Goal: Contribute content: Contribute content

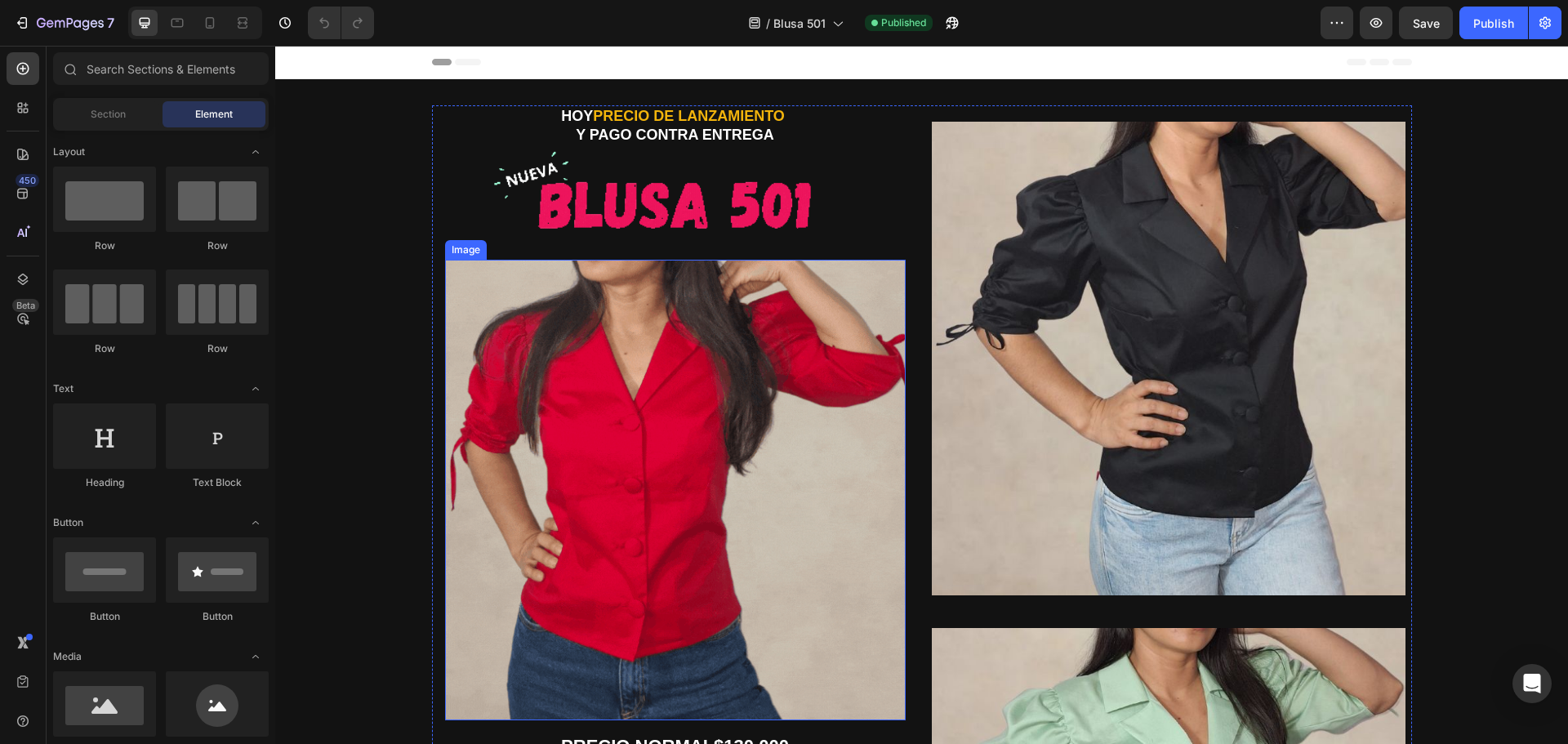
click at [631, 428] on img at bounding box center [675, 490] width 460 height 460
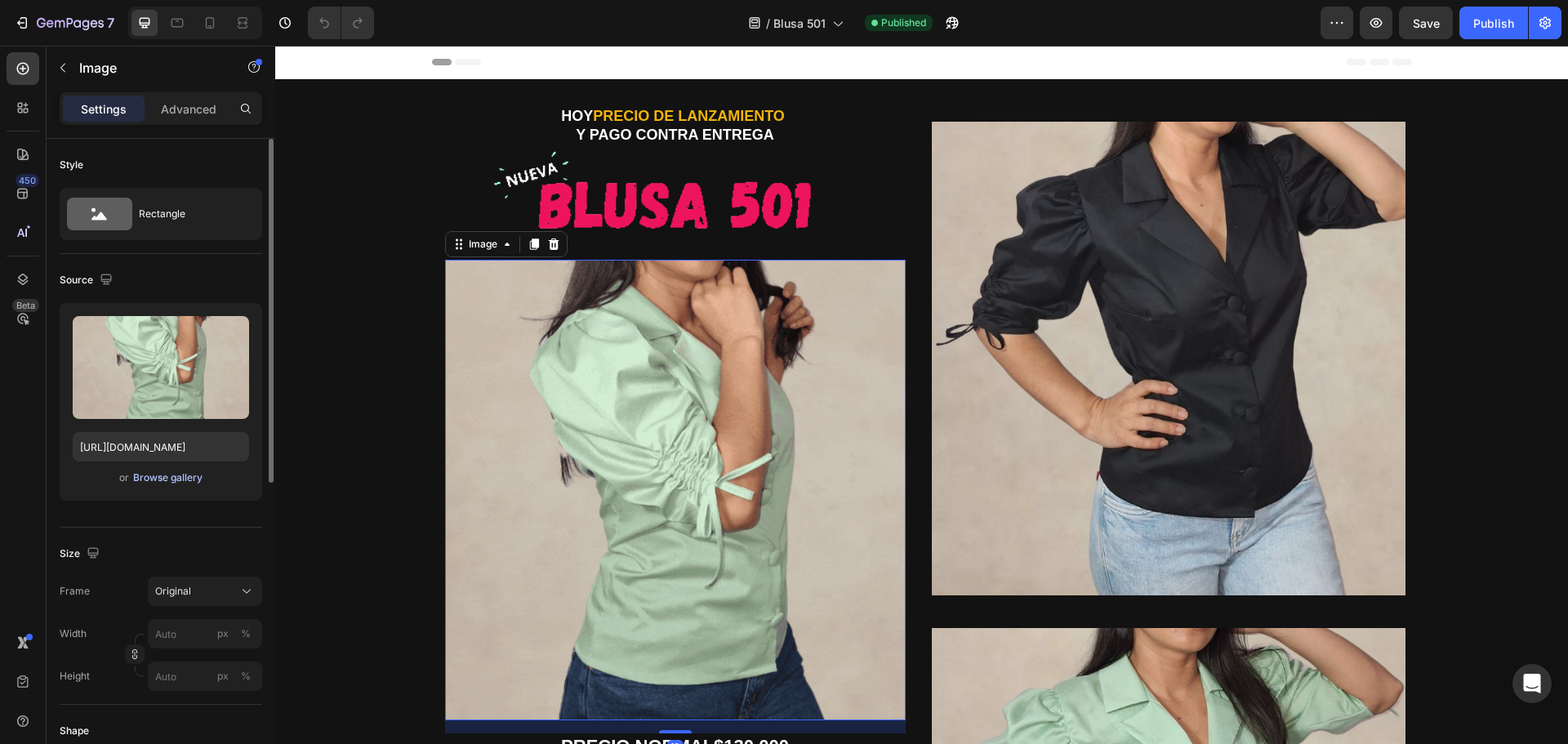
click at [160, 477] on div "Browse gallery" at bounding box center [168, 477] width 70 height 14
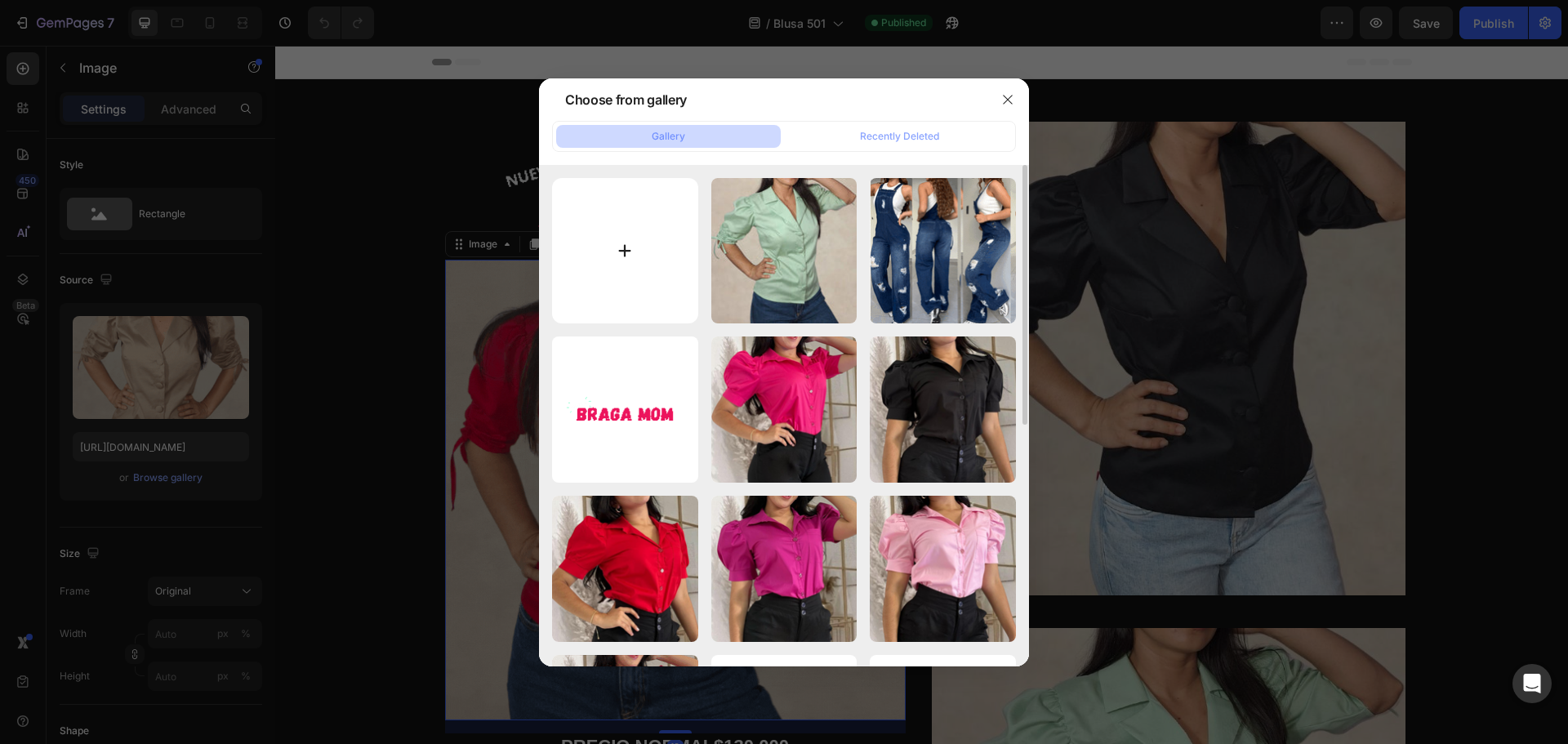
click at [628, 266] on input "file" at bounding box center [625, 252] width 146 height 146
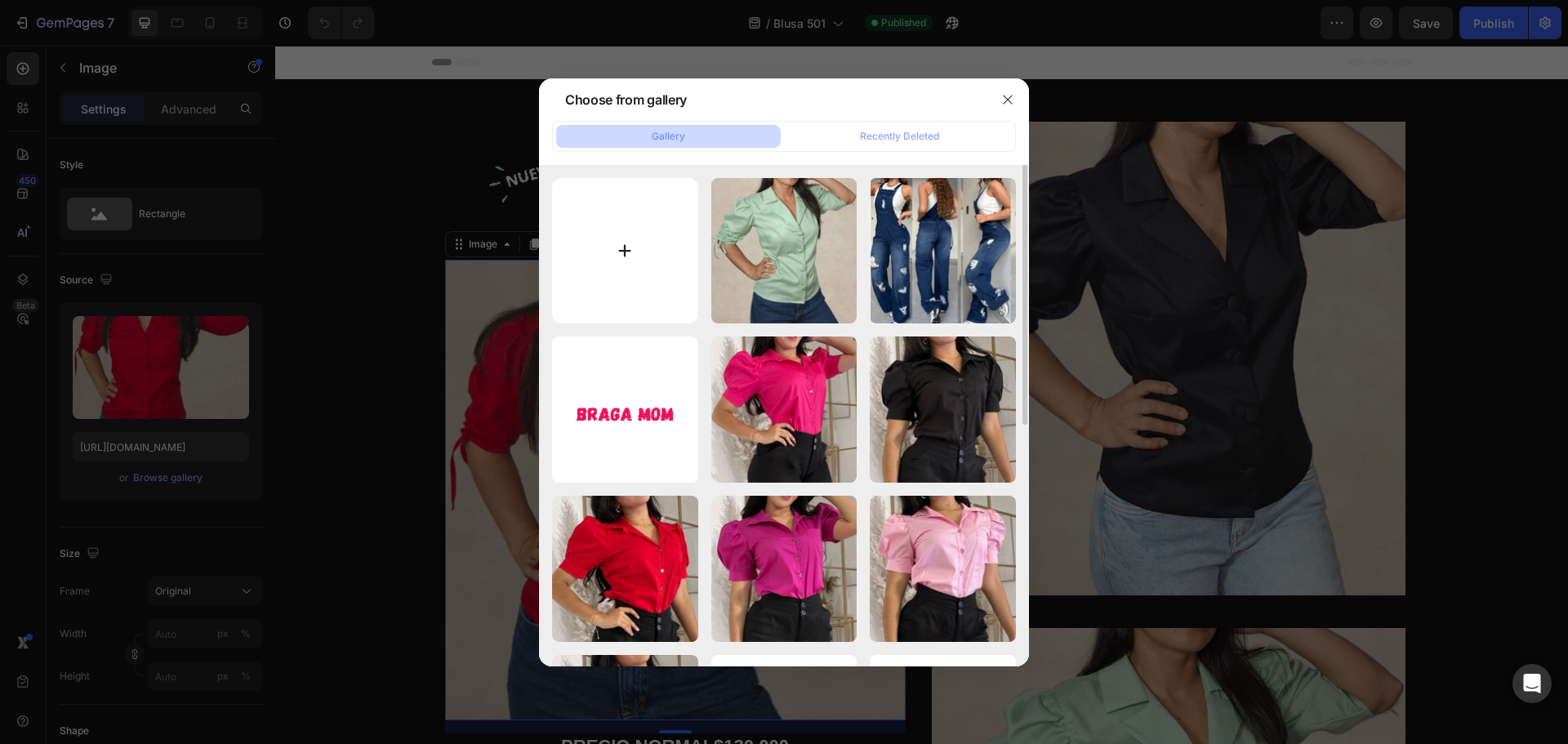
type input "C:\fakepath\gif 2.gif"
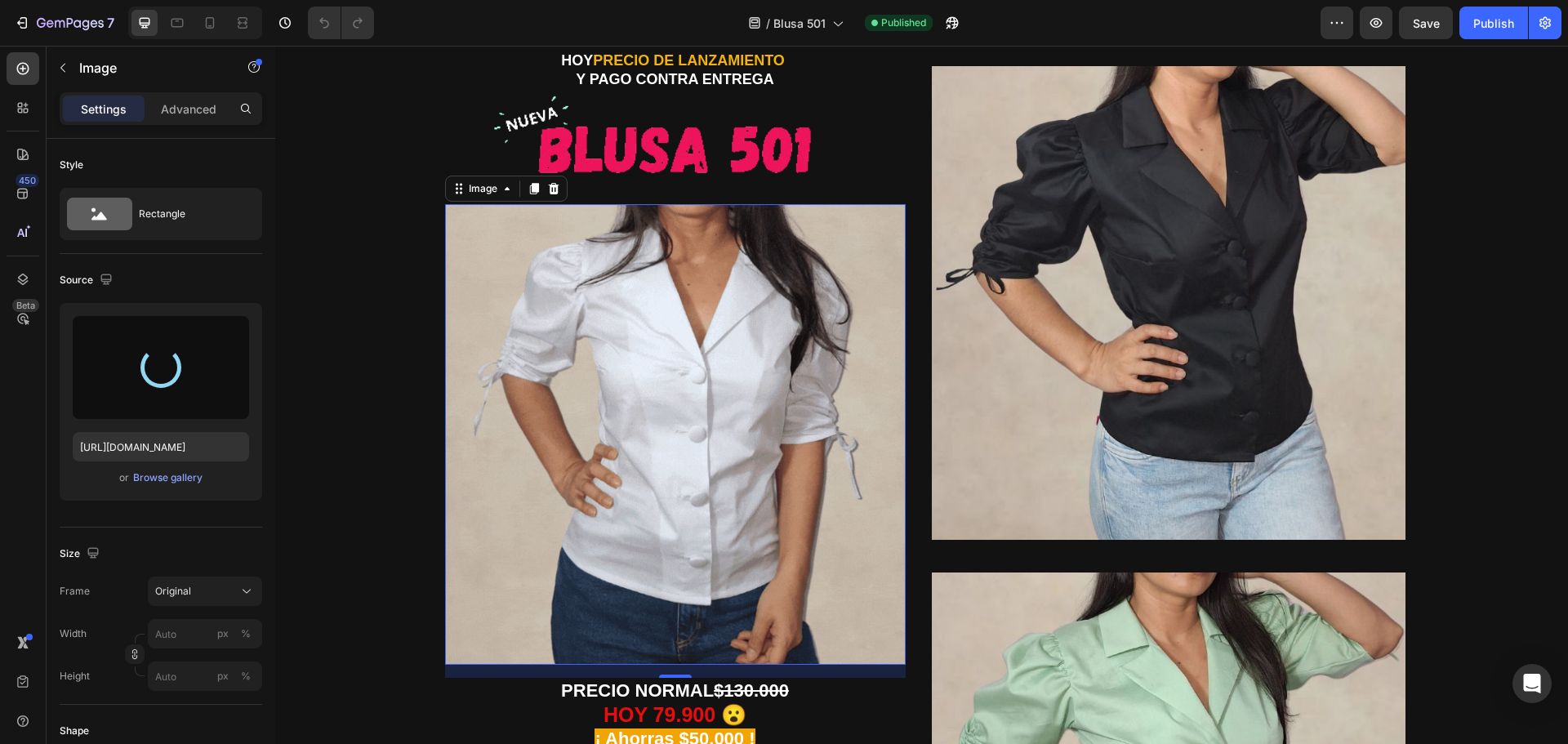
scroll to position [82, 0]
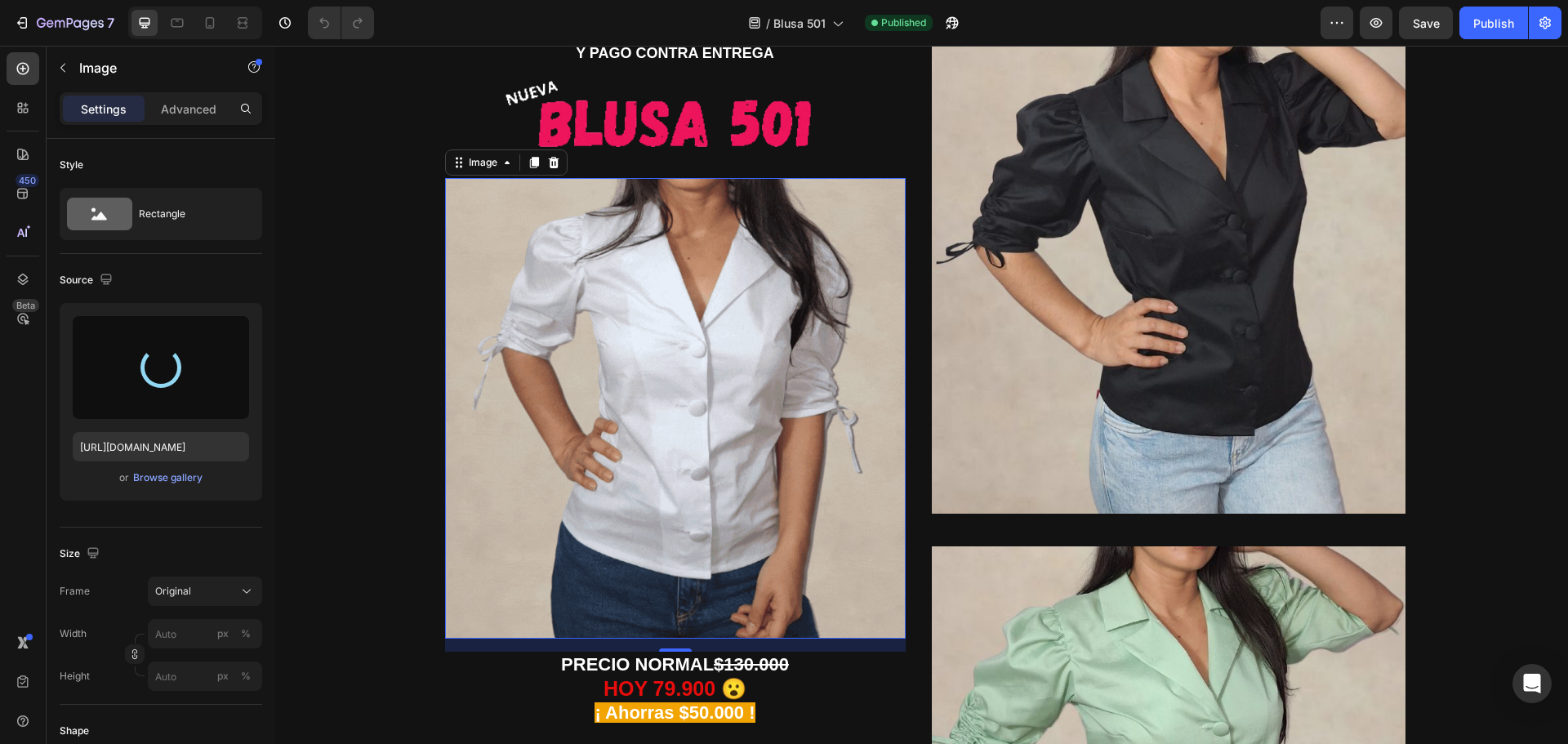
type input "[URL][DOMAIN_NAME]"
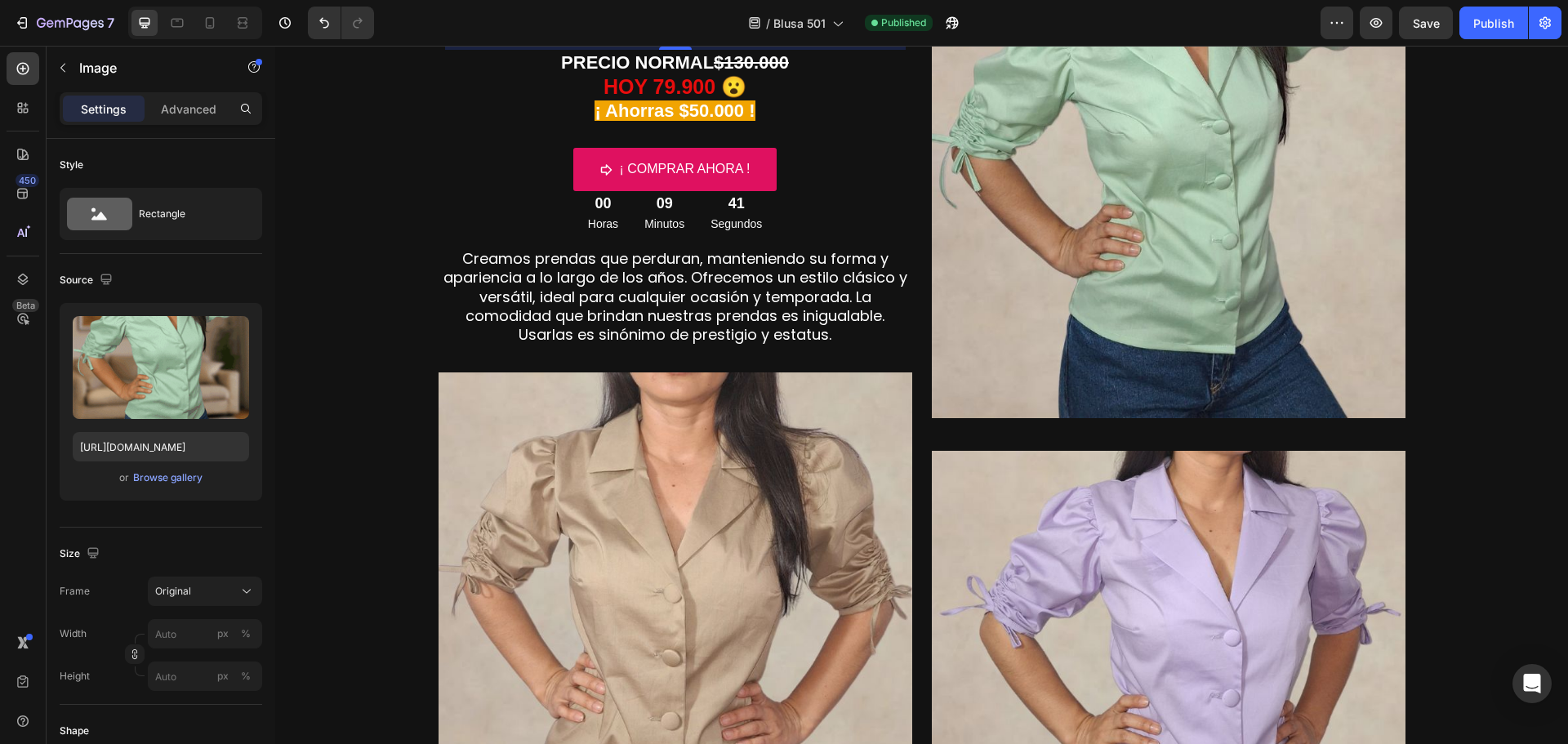
scroll to position [817, 0]
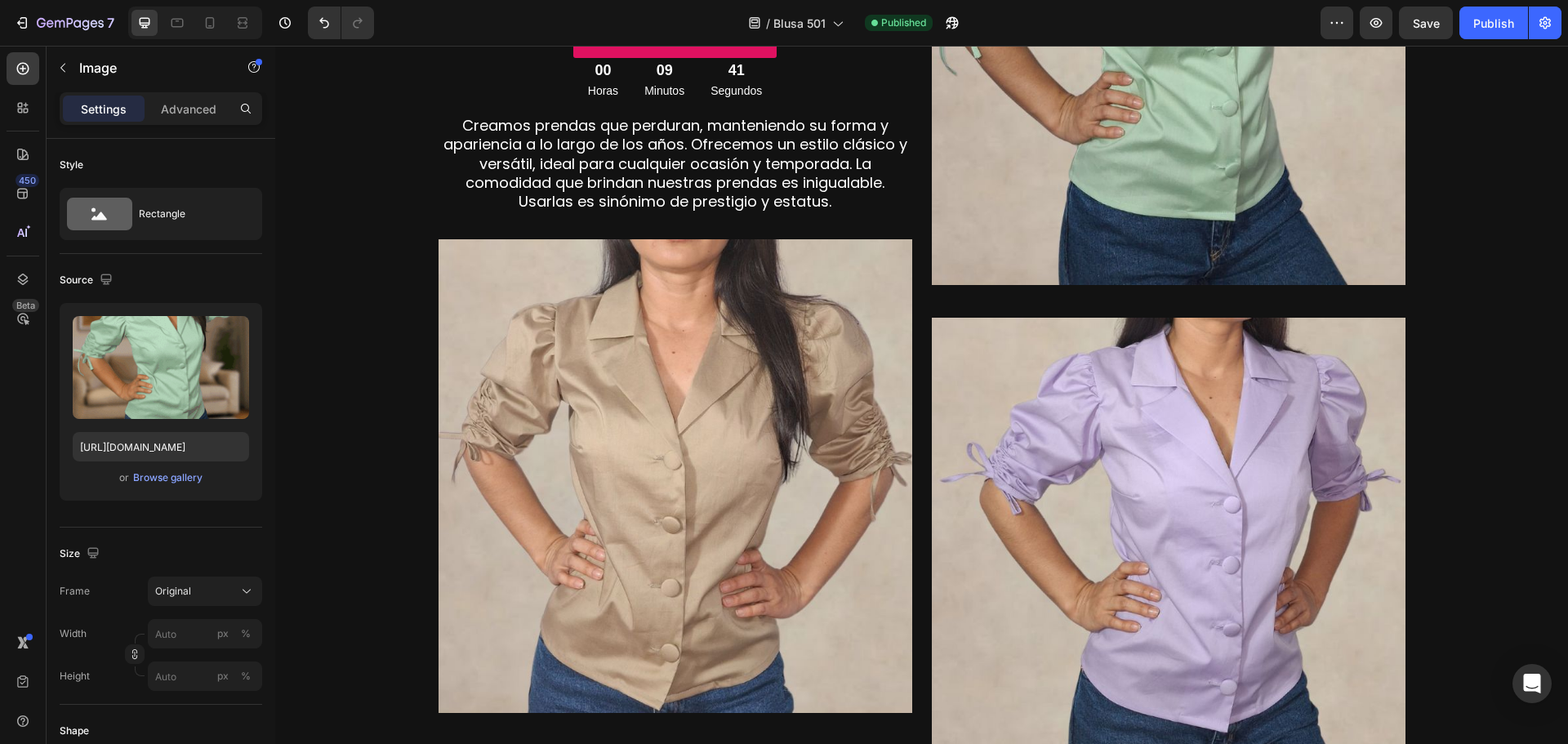
click at [739, 447] on img at bounding box center [675, 475] width 474 height 474
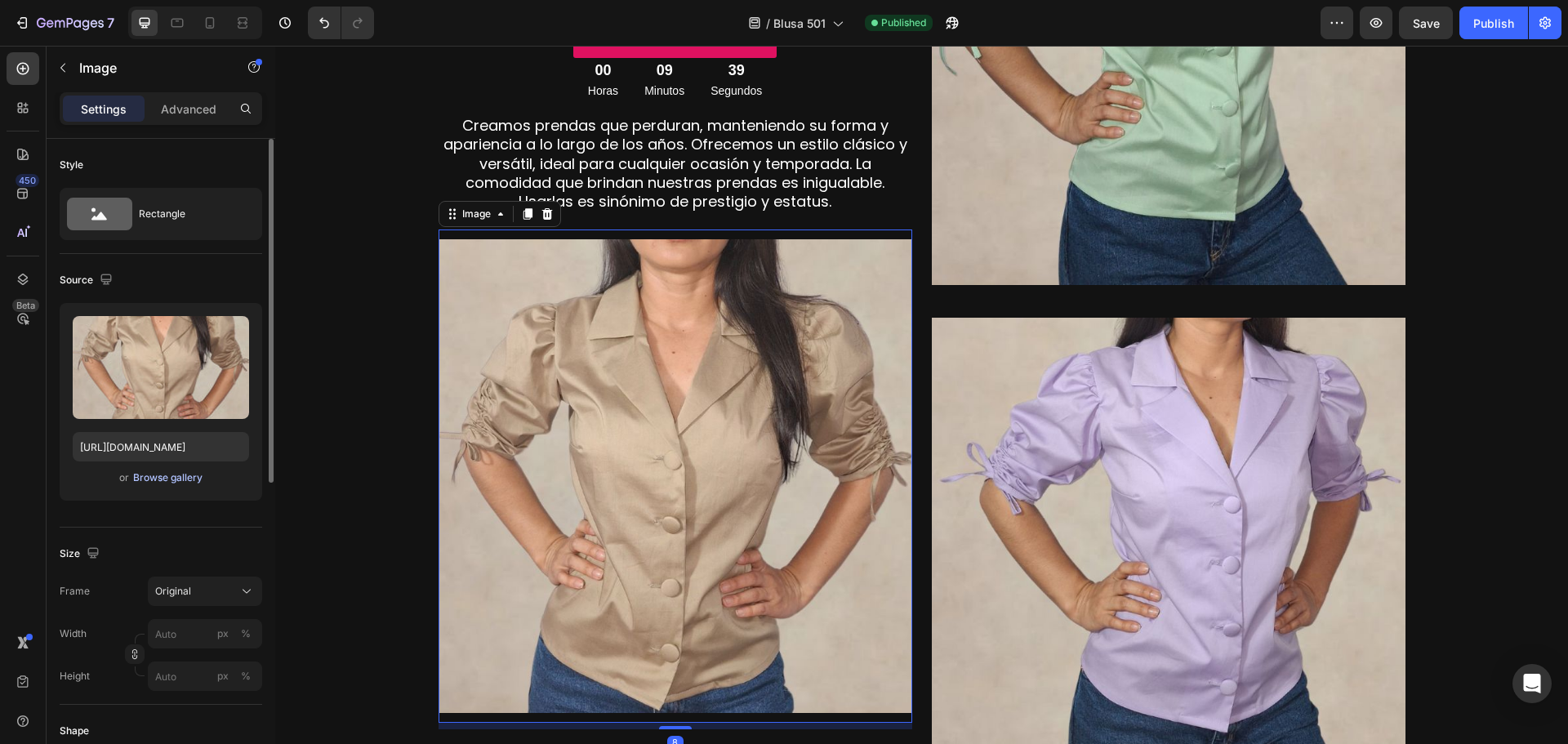
click at [177, 479] on div "Browse gallery" at bounding box center [168, 477] width 70 height 14
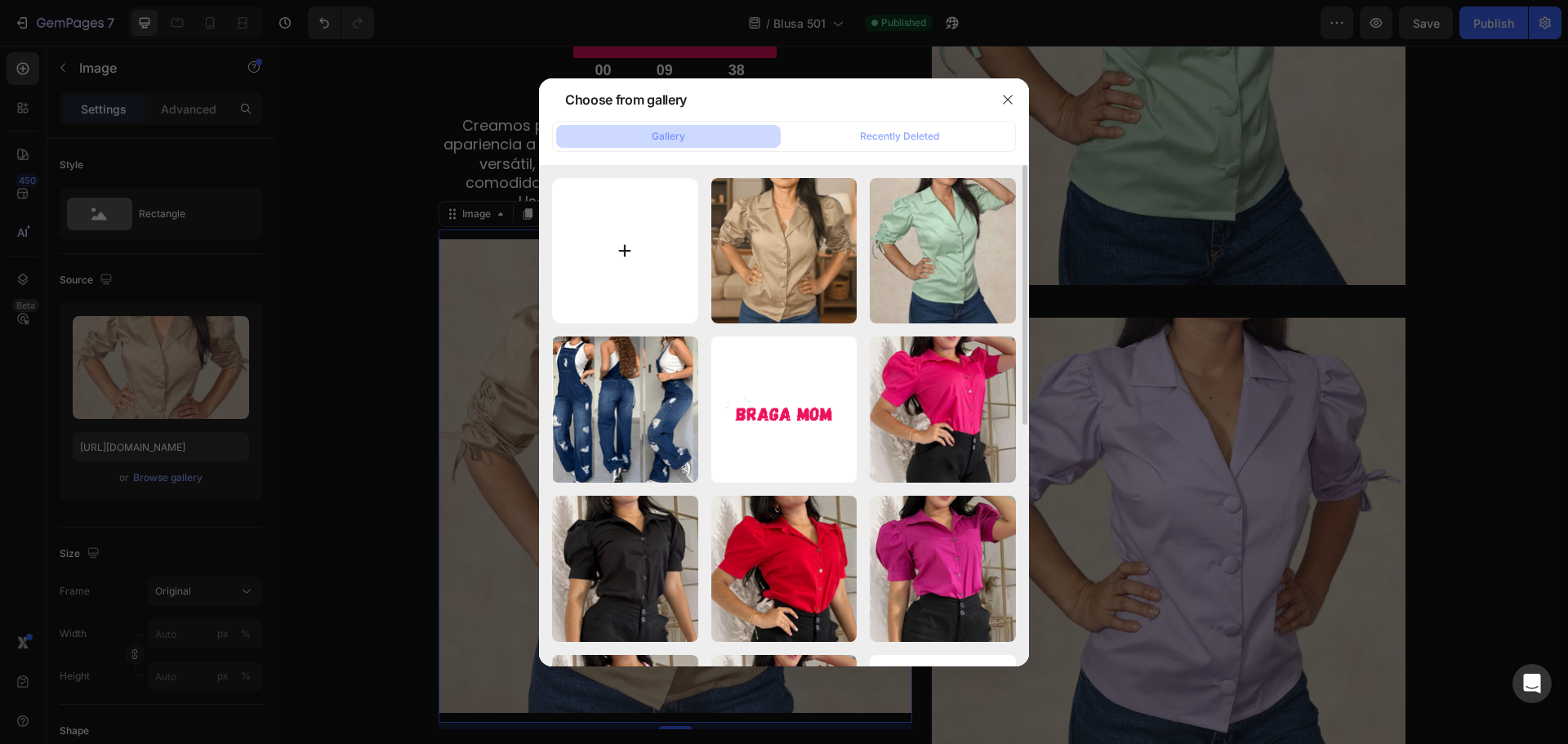
click at [617, 238] on input "file" at bounding box center [625, 252] width 146 height 146
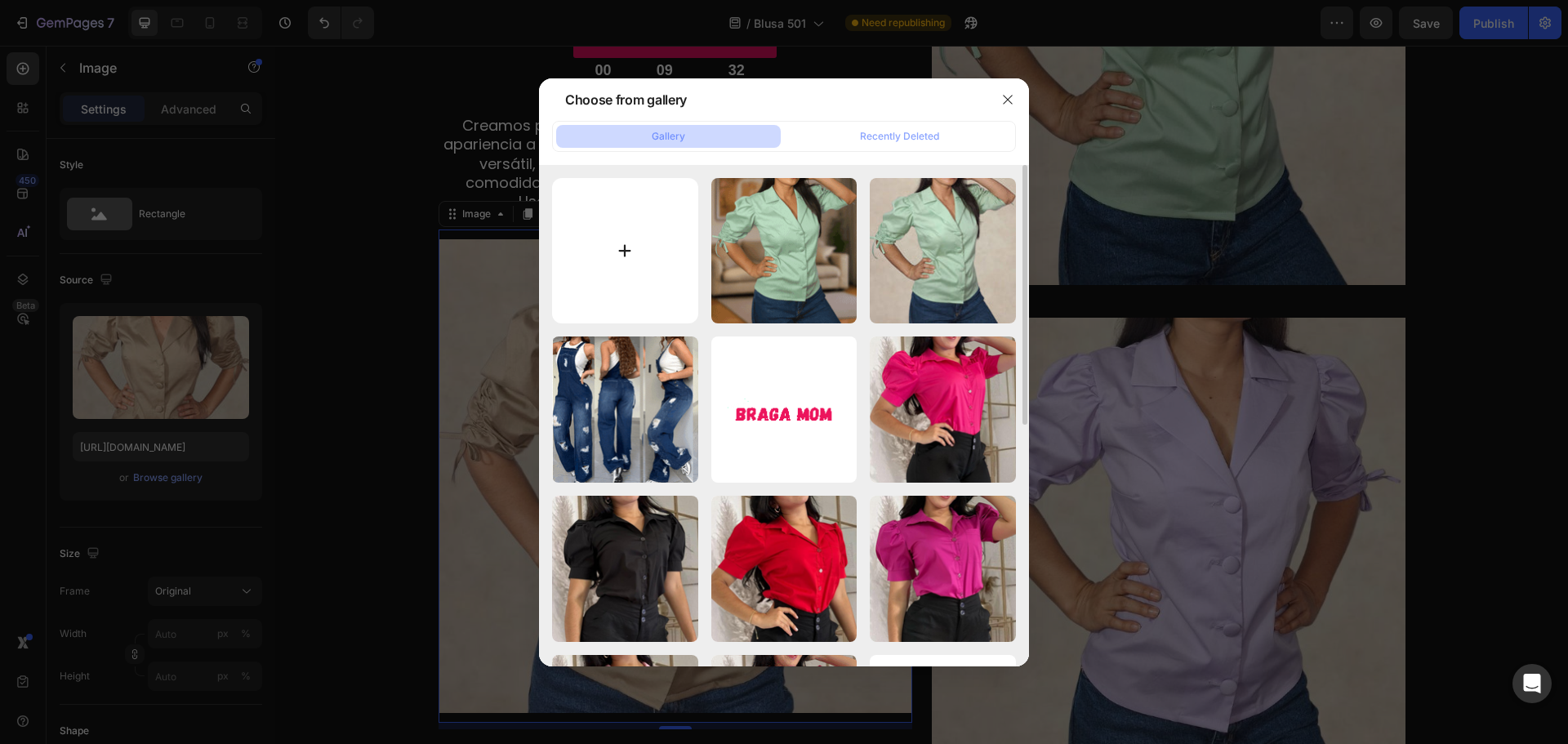
type input "C:\fakepath\1.jpg"
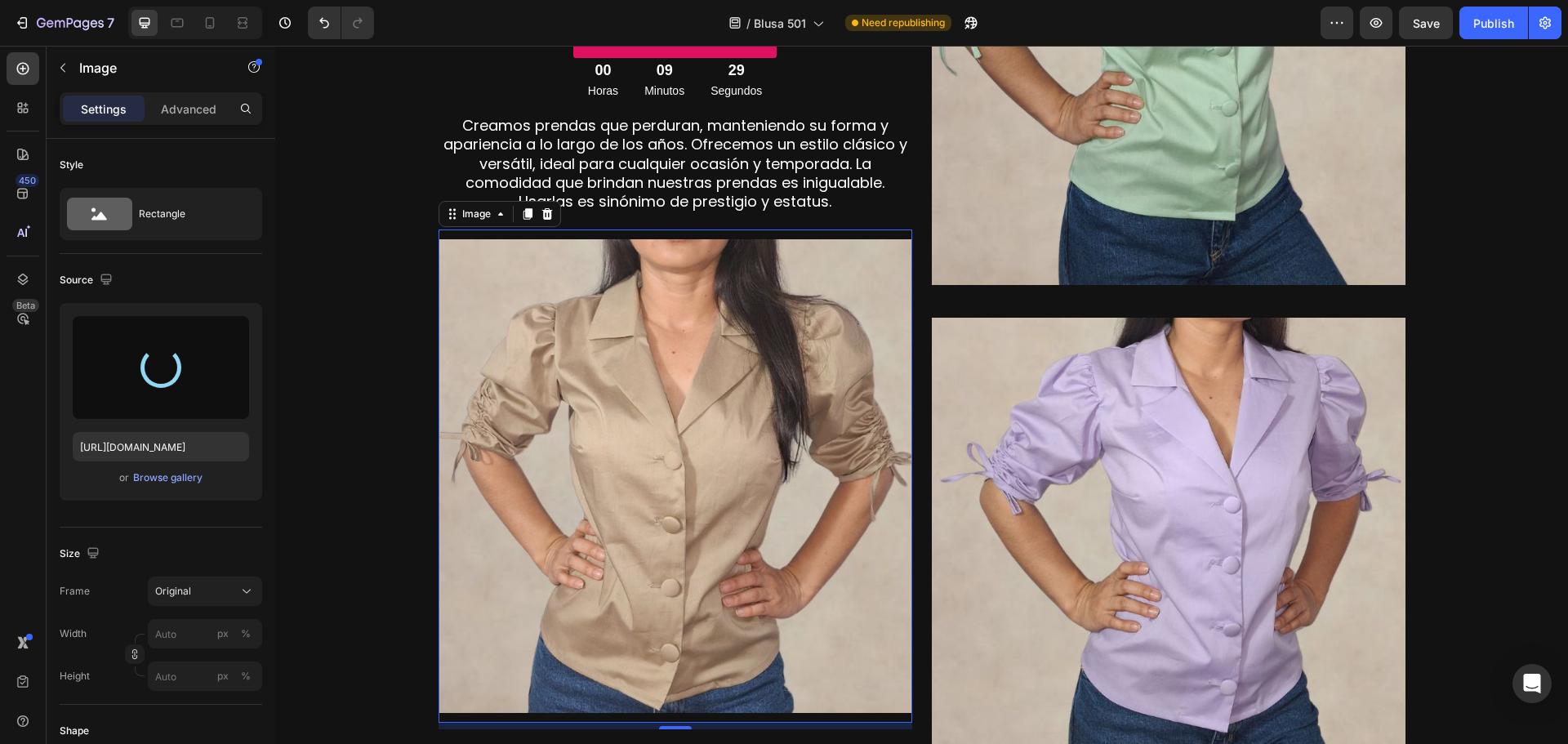
type input "[URL][DOMAIN_NAME]"
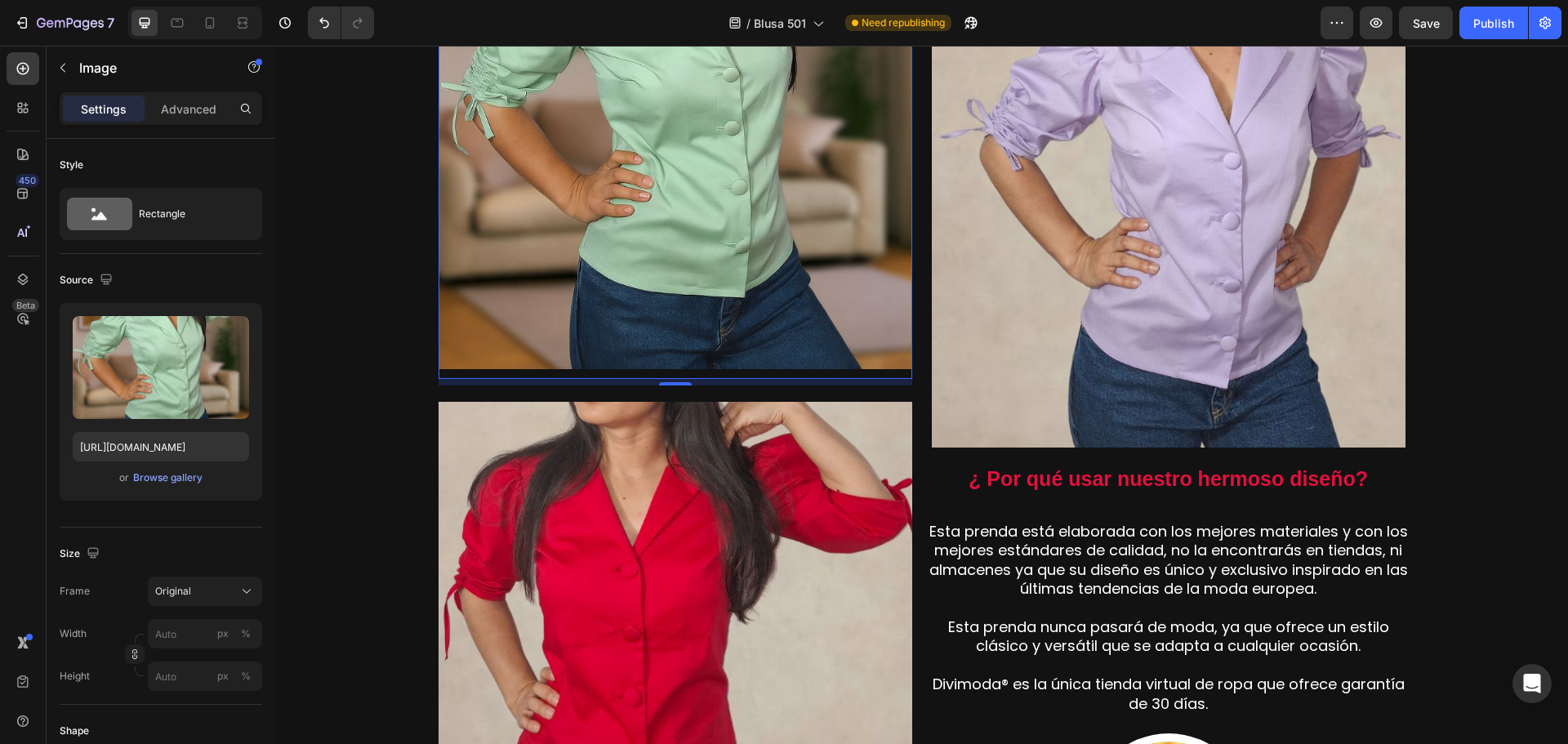
scroll to position [1307, 0]
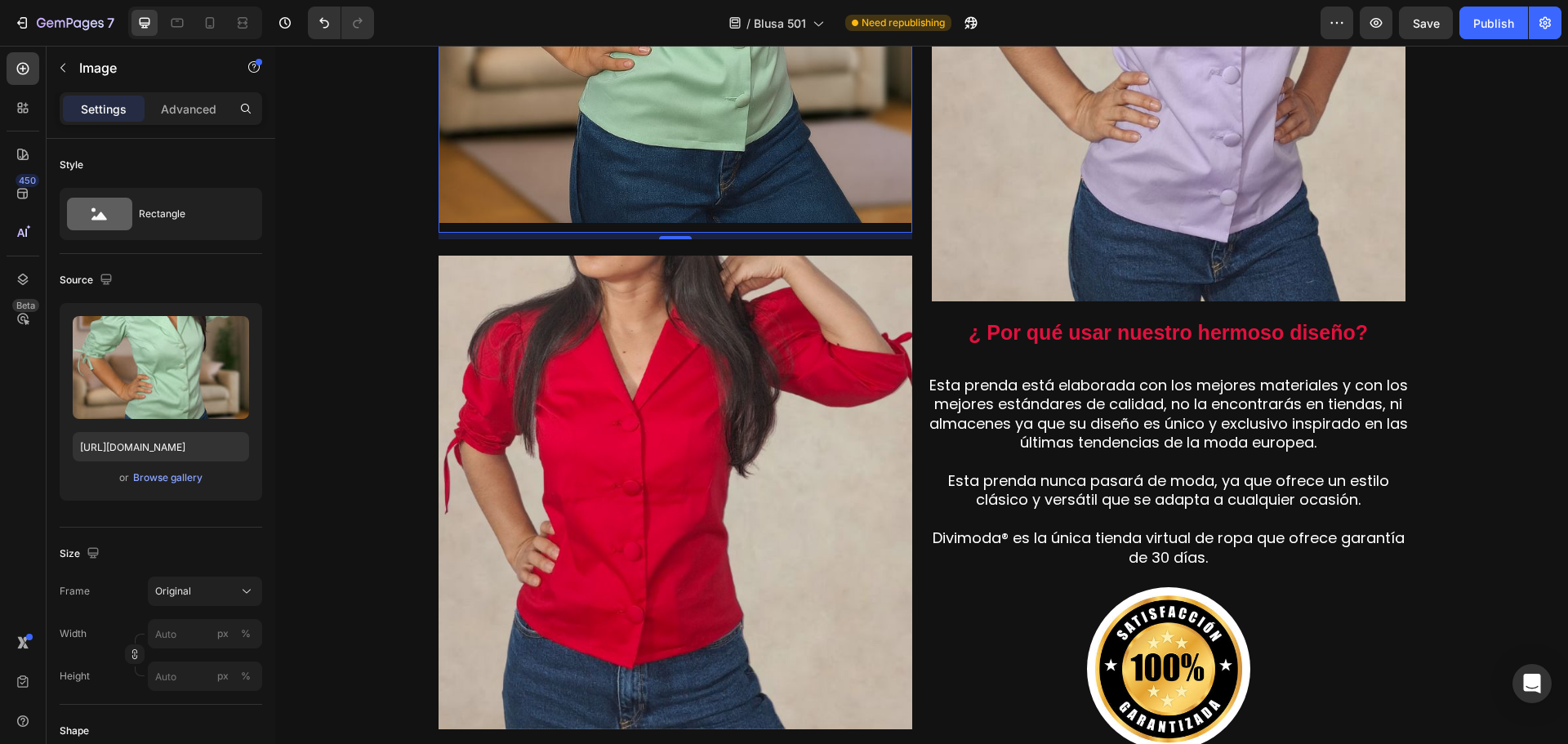
click at [723, 527] on img at bounding box center [675, 492] width 474 height 474
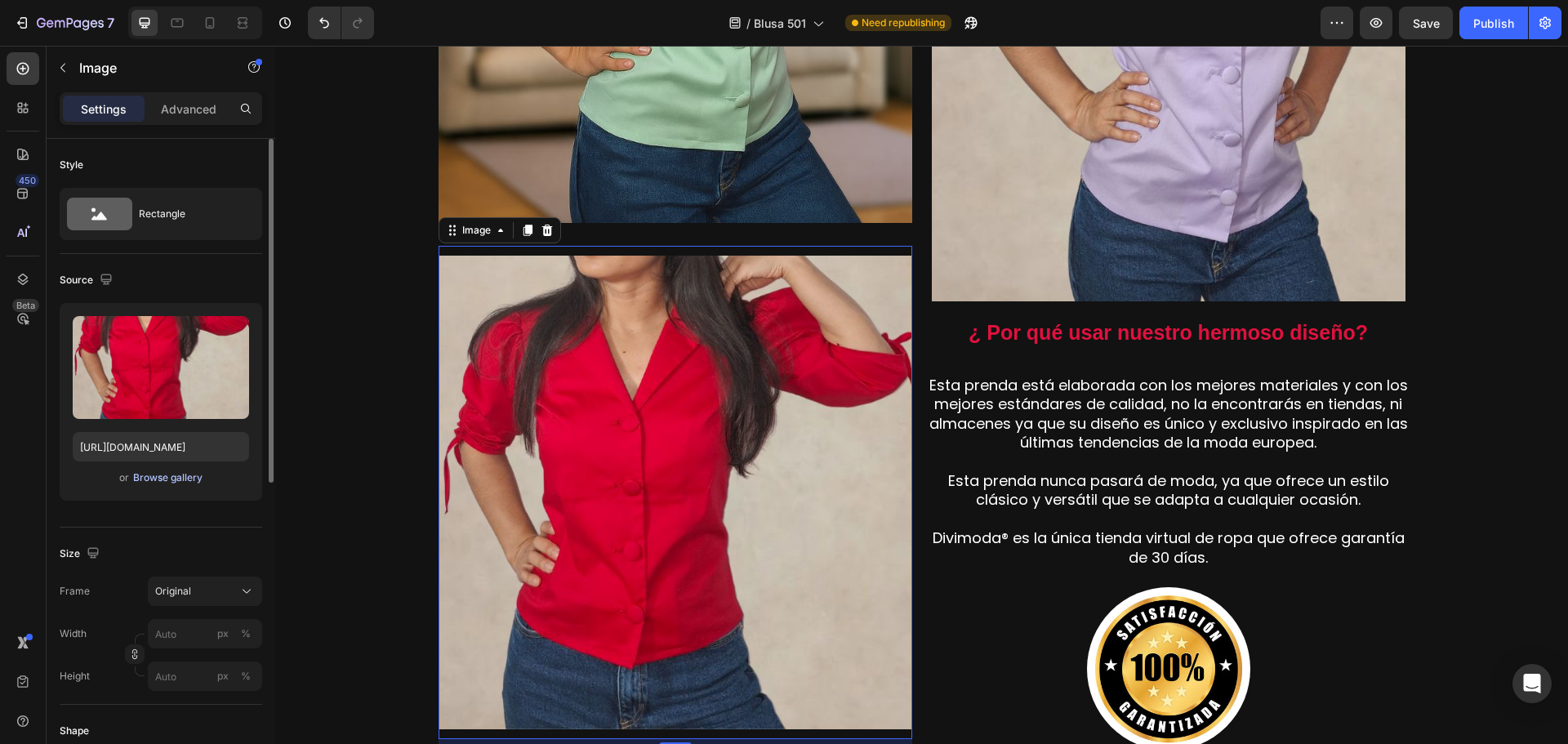
click at [185, 478] on div "Browse gallery" at bounding box center [168, 477] width 70 height 14
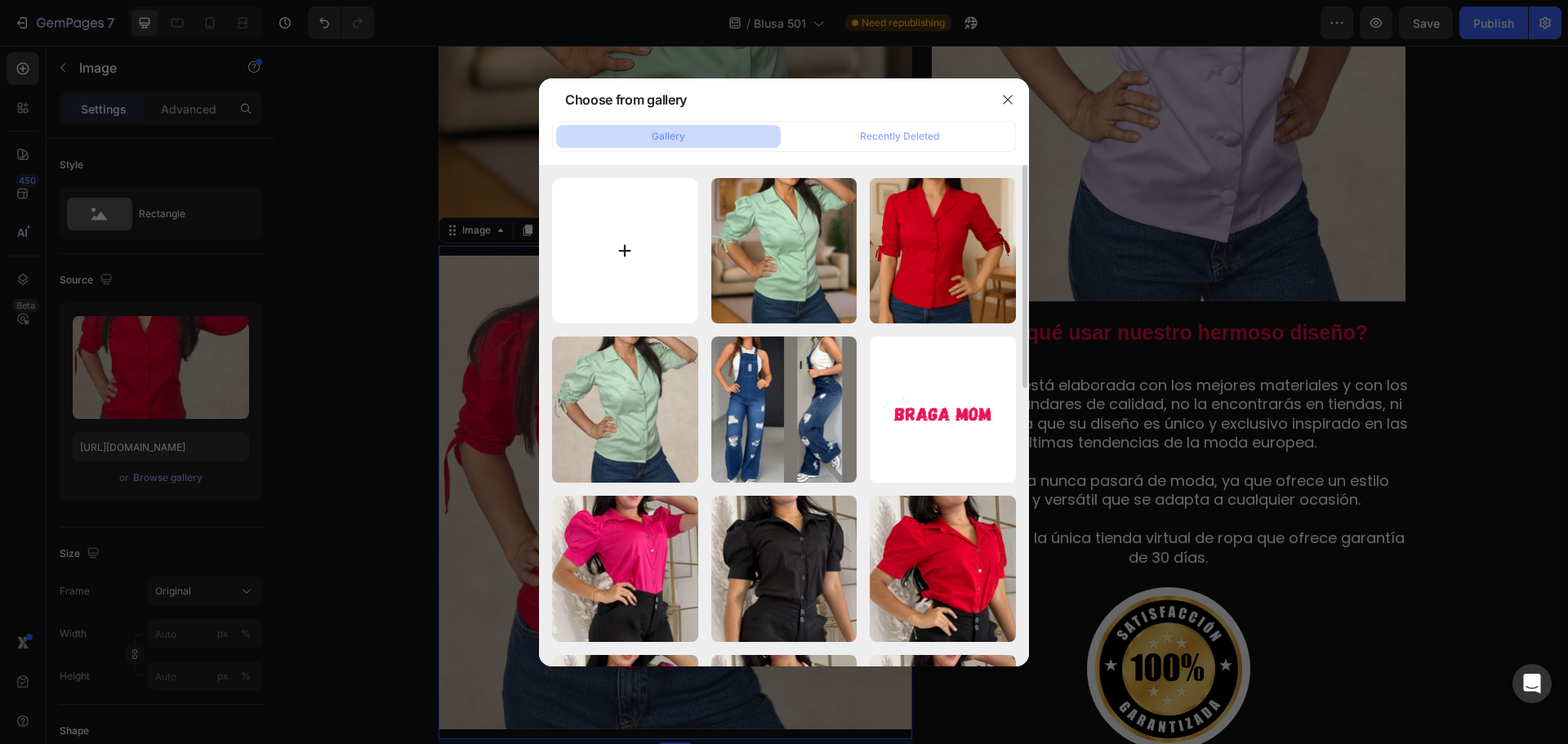
click at [627, 227] on input "file" at bounding box center [625, 252] width 146 height 146
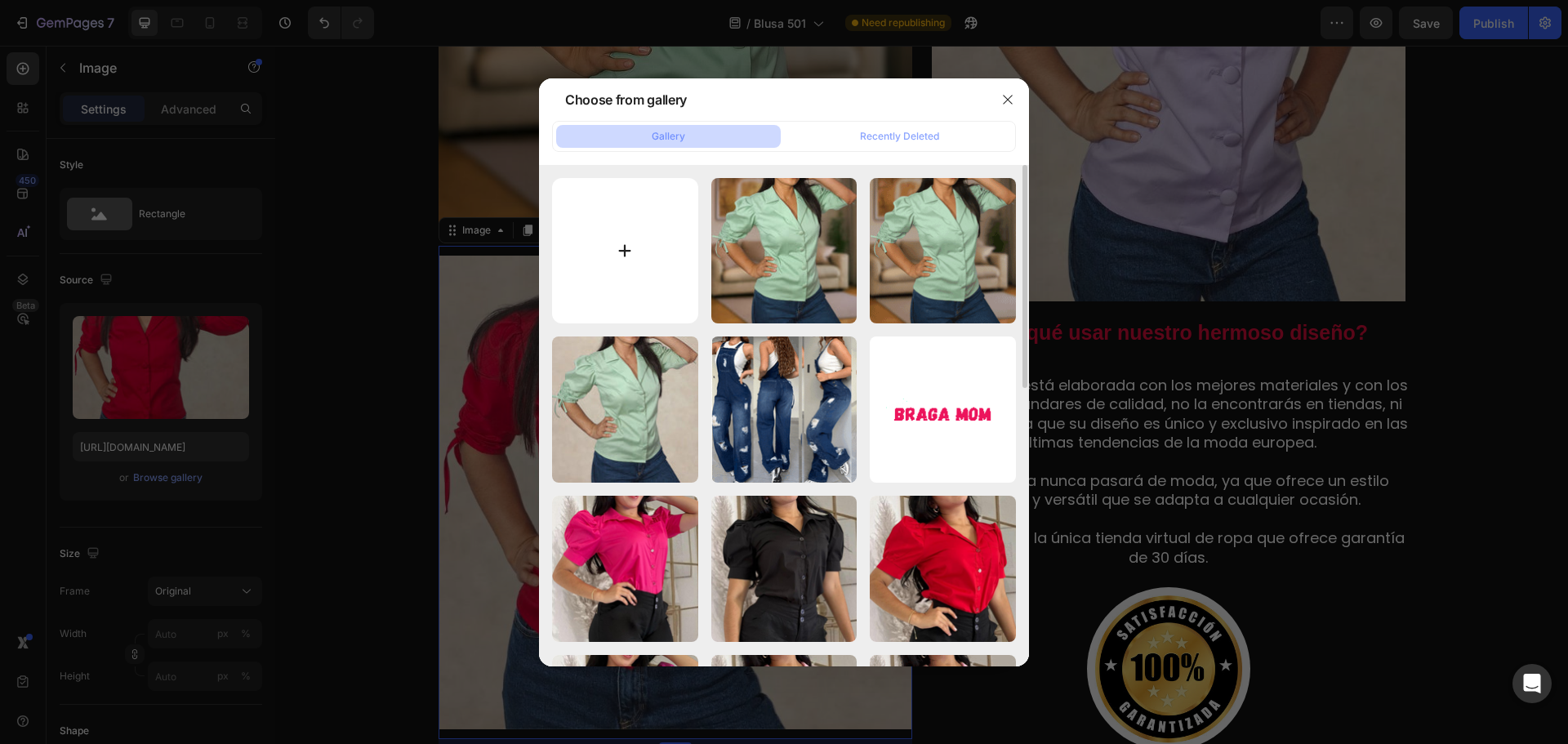
type input "C:\fakepath\2.jpg"
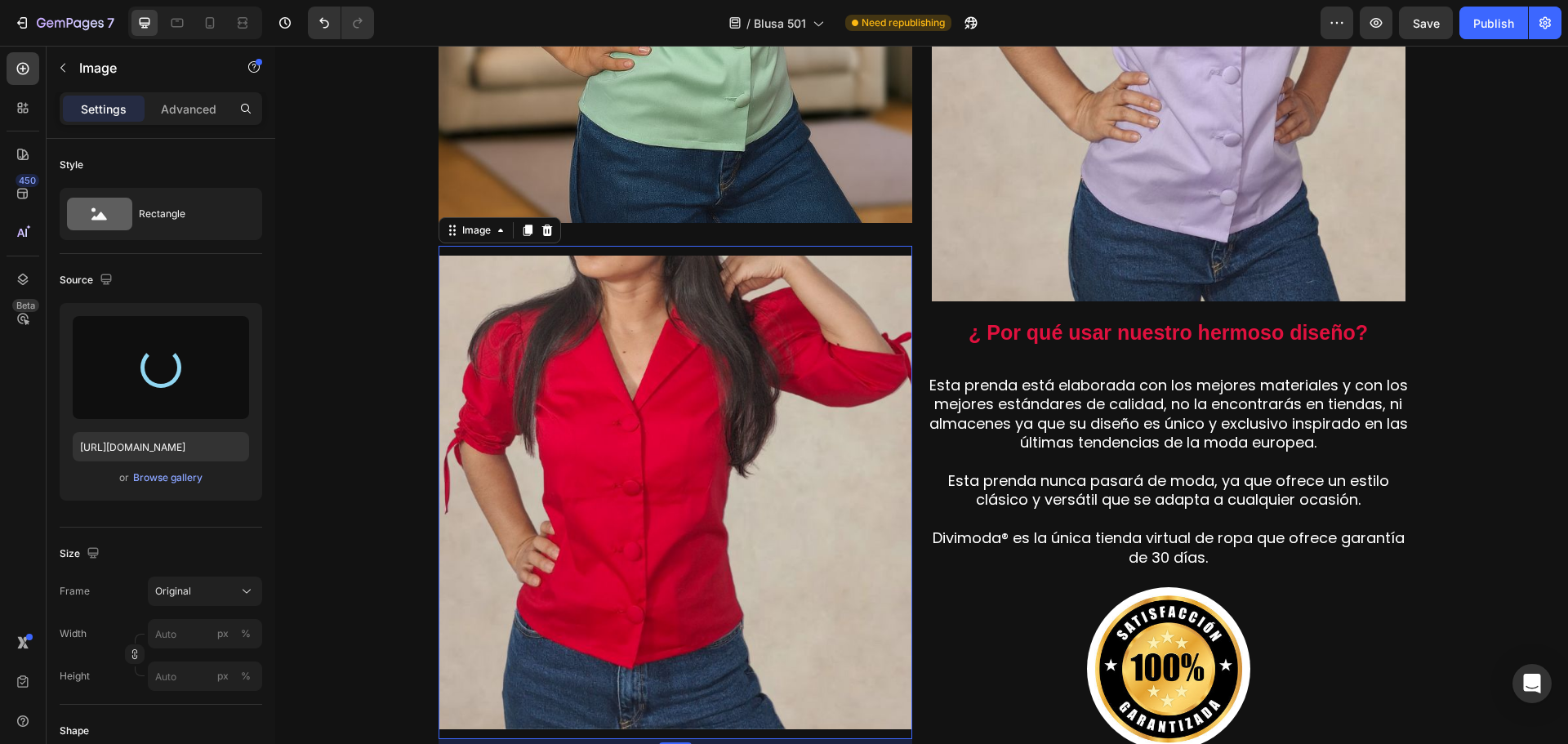
type input "[URL][DOMAIN_NAME]"
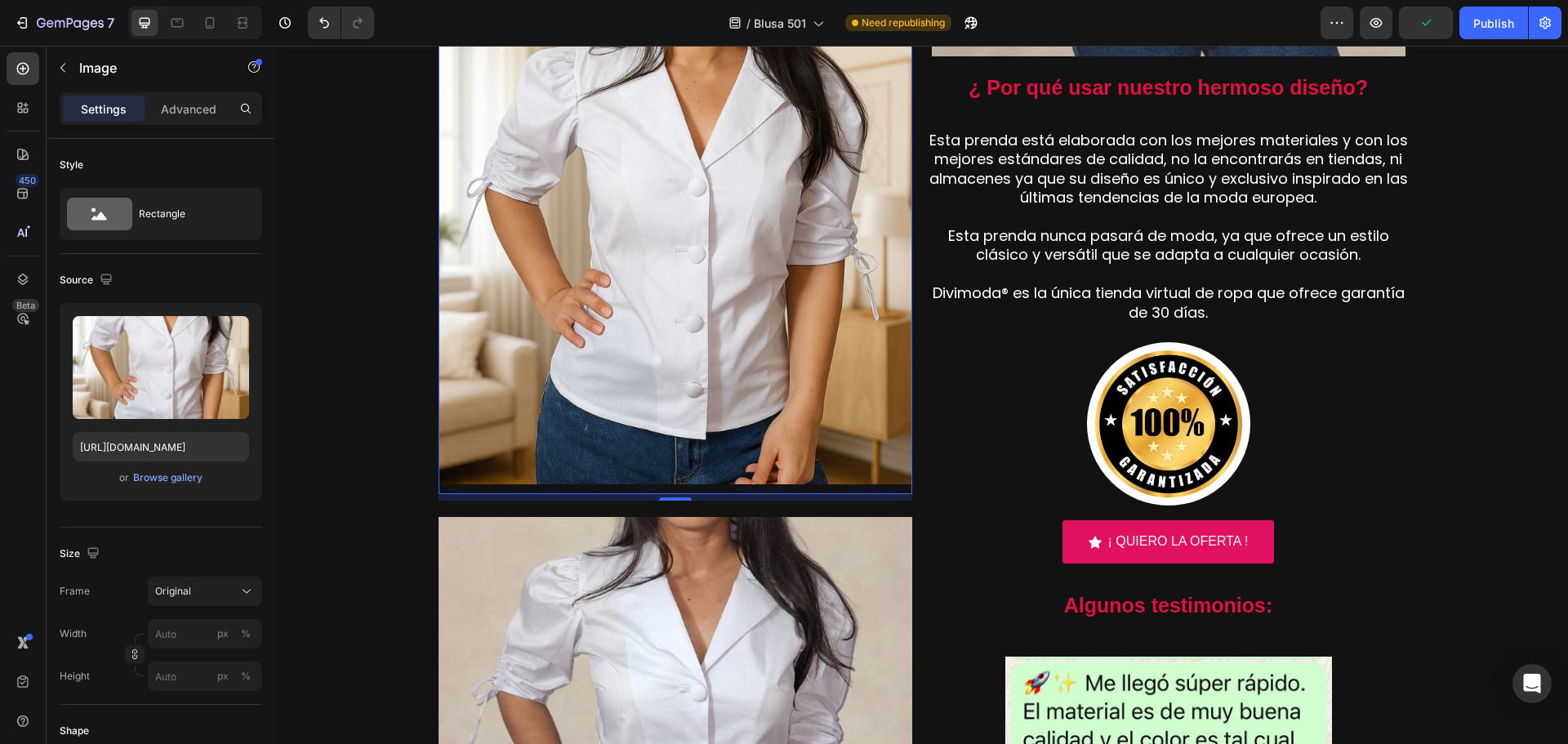
scroll to position [1797, 0]
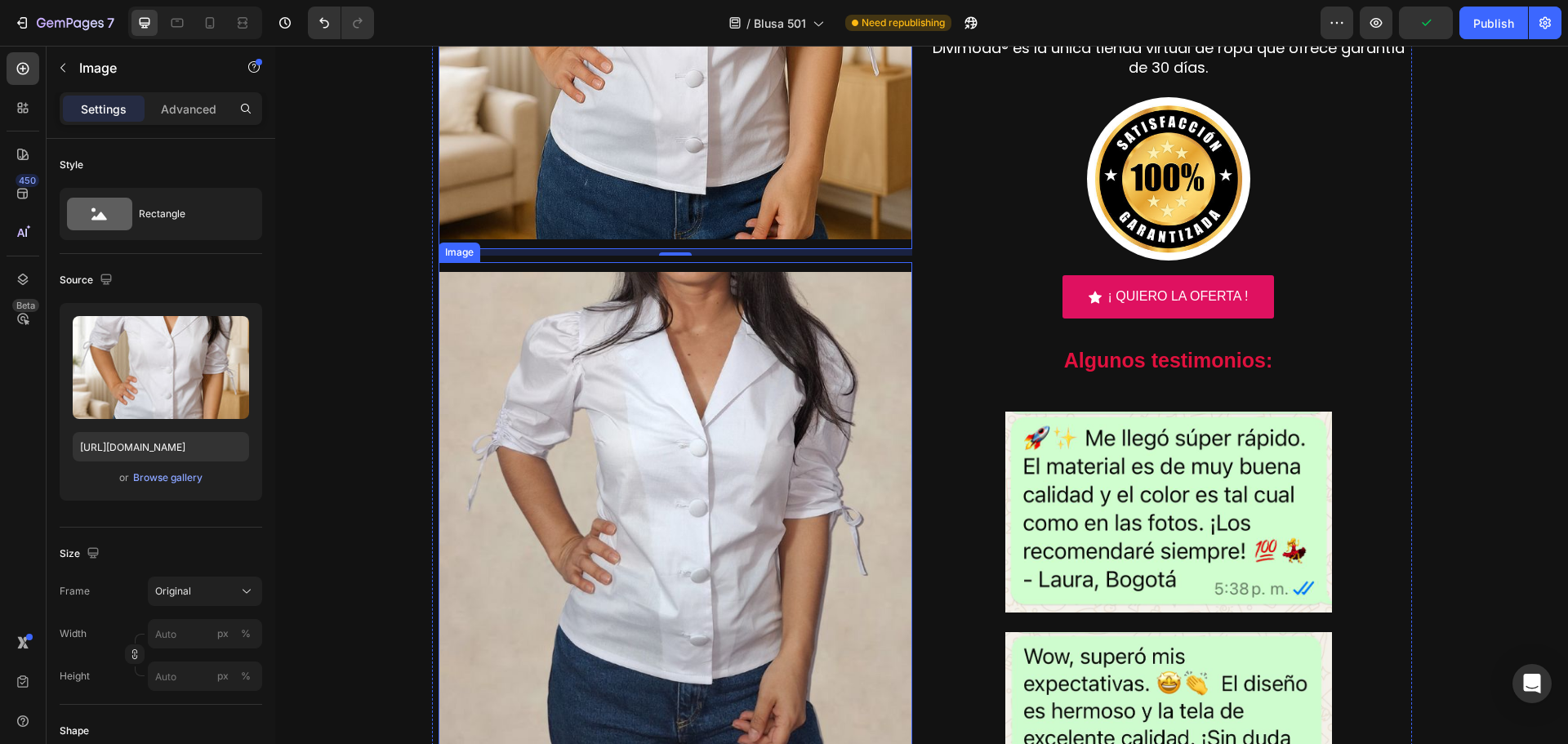
click at [757, 518] on img at bounding box center [675, 508] width 474 height 474
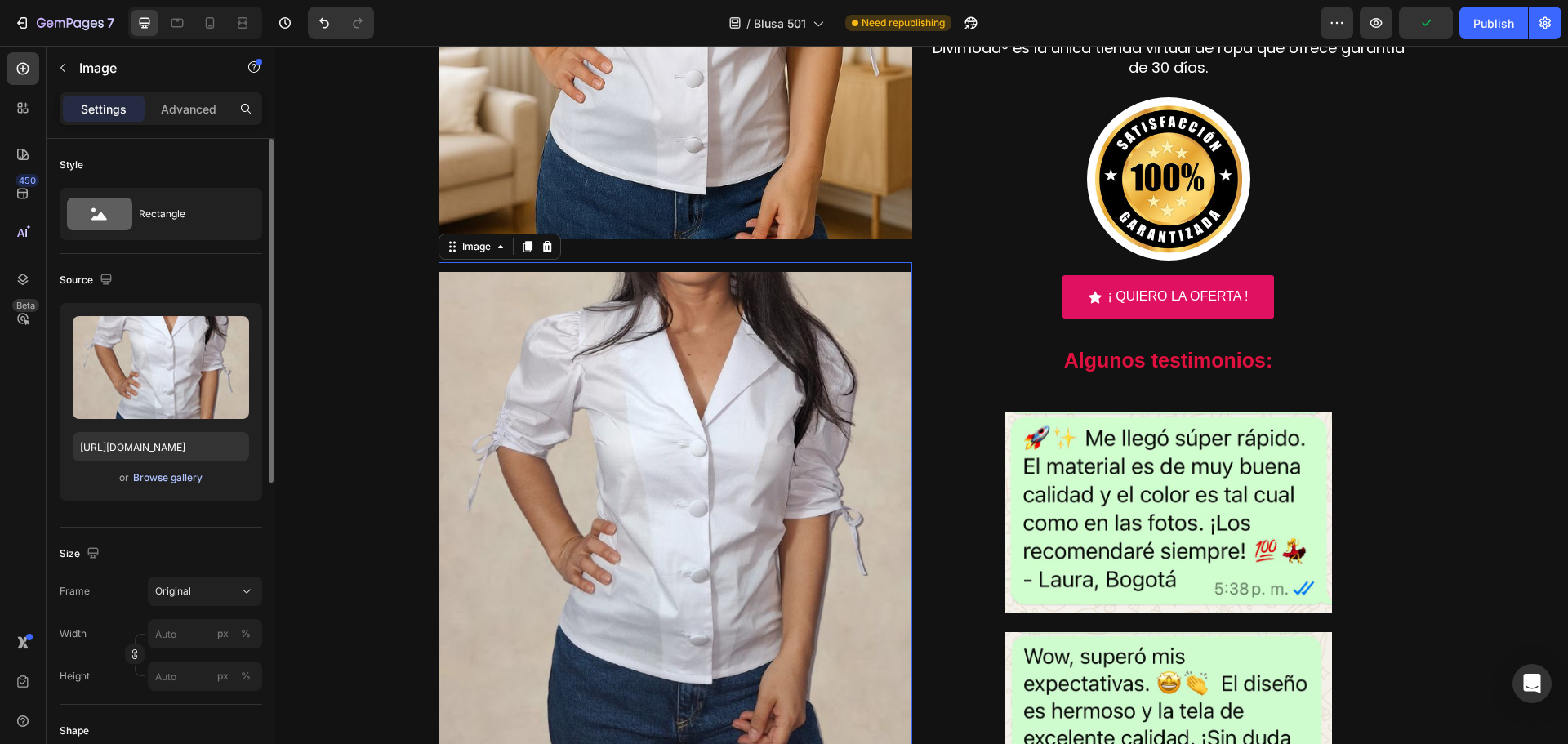
click at [165, 475] on div "Browse gallery" at bounding box center [168, 477] width 70 height 14
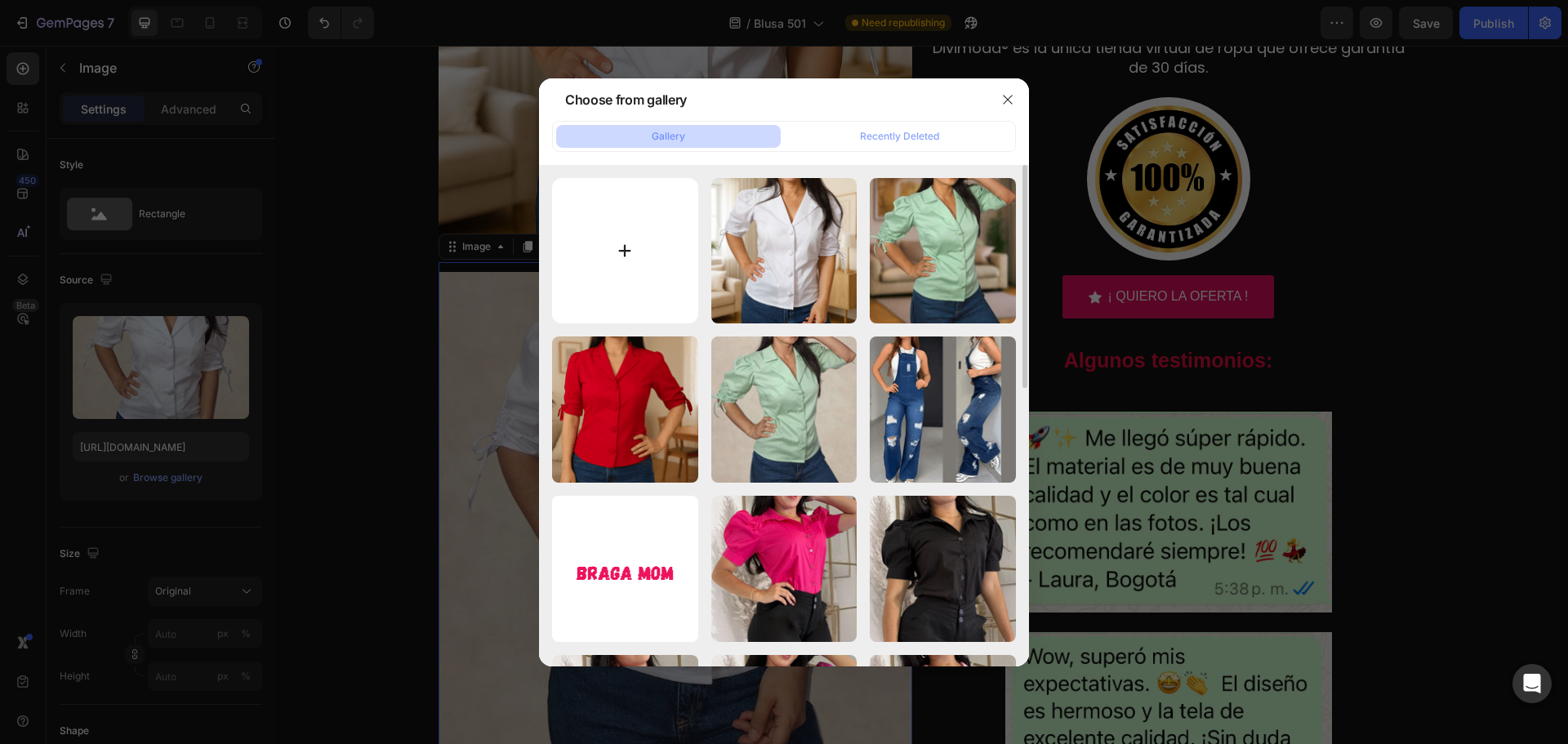
click at [619, 252] on input "file" at bounding box center [625, 252] width 146 height 146
type input "C:\fakepath\3.jpg"
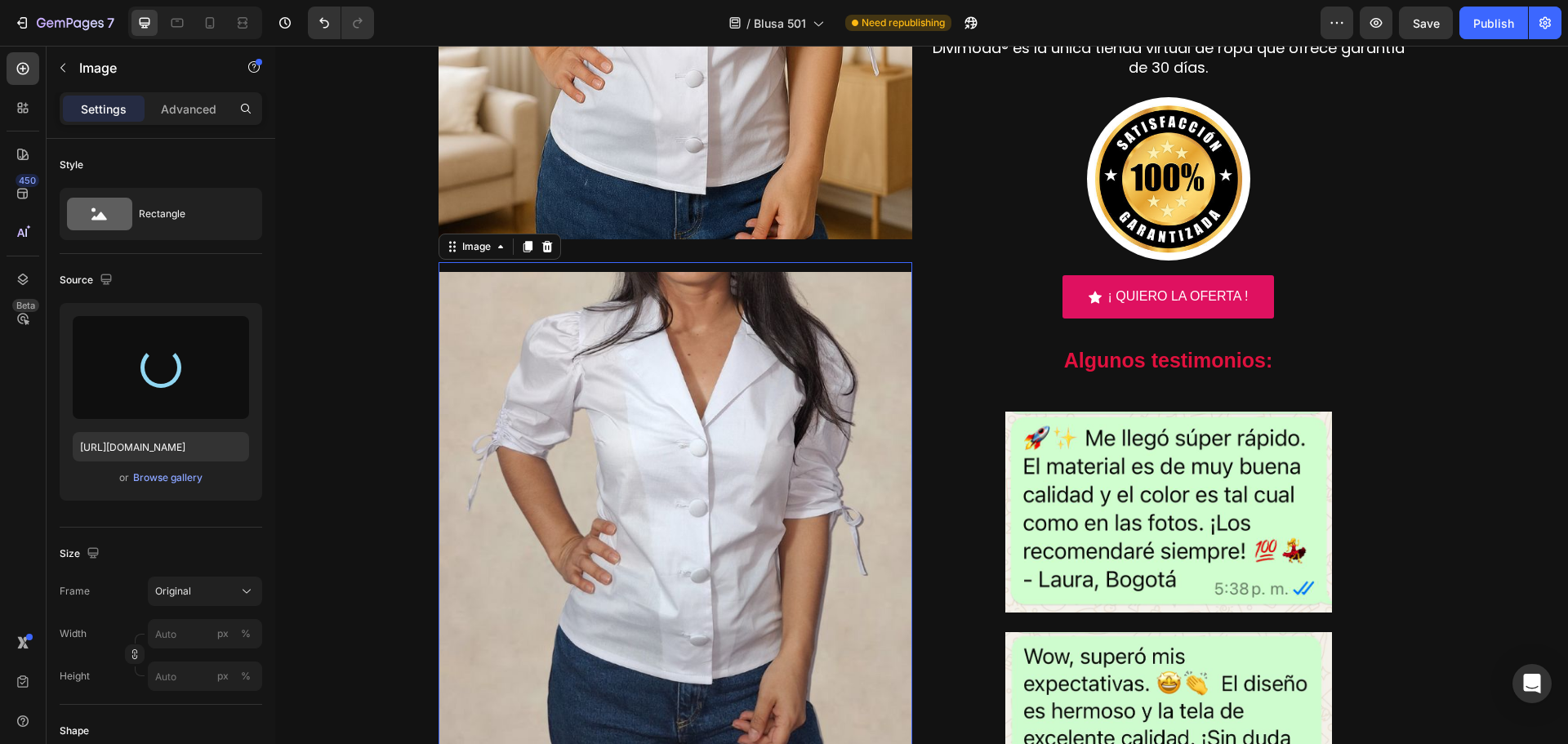
type input "[URL][DOMAIN_NAME]"
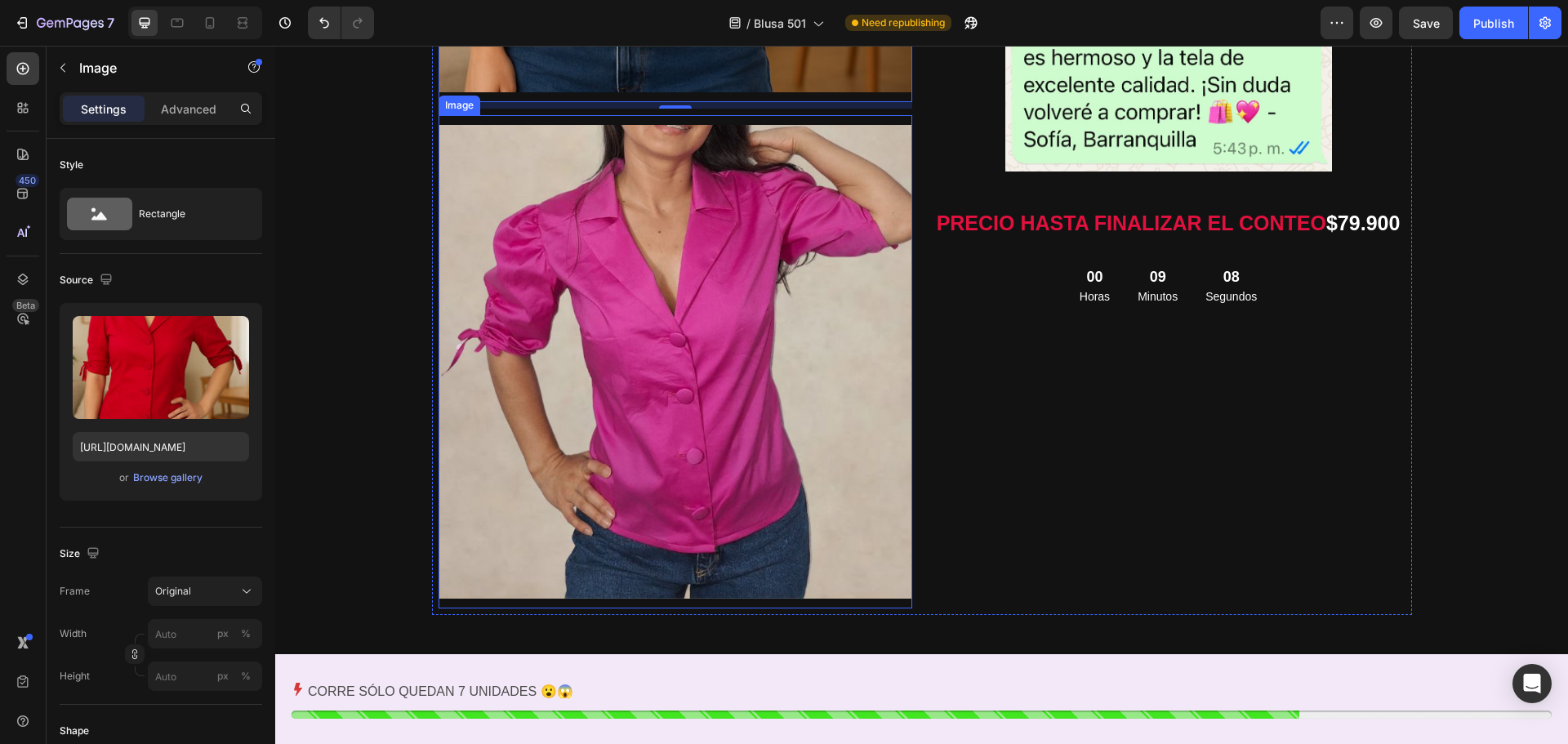
scroll to position [2287, 0]
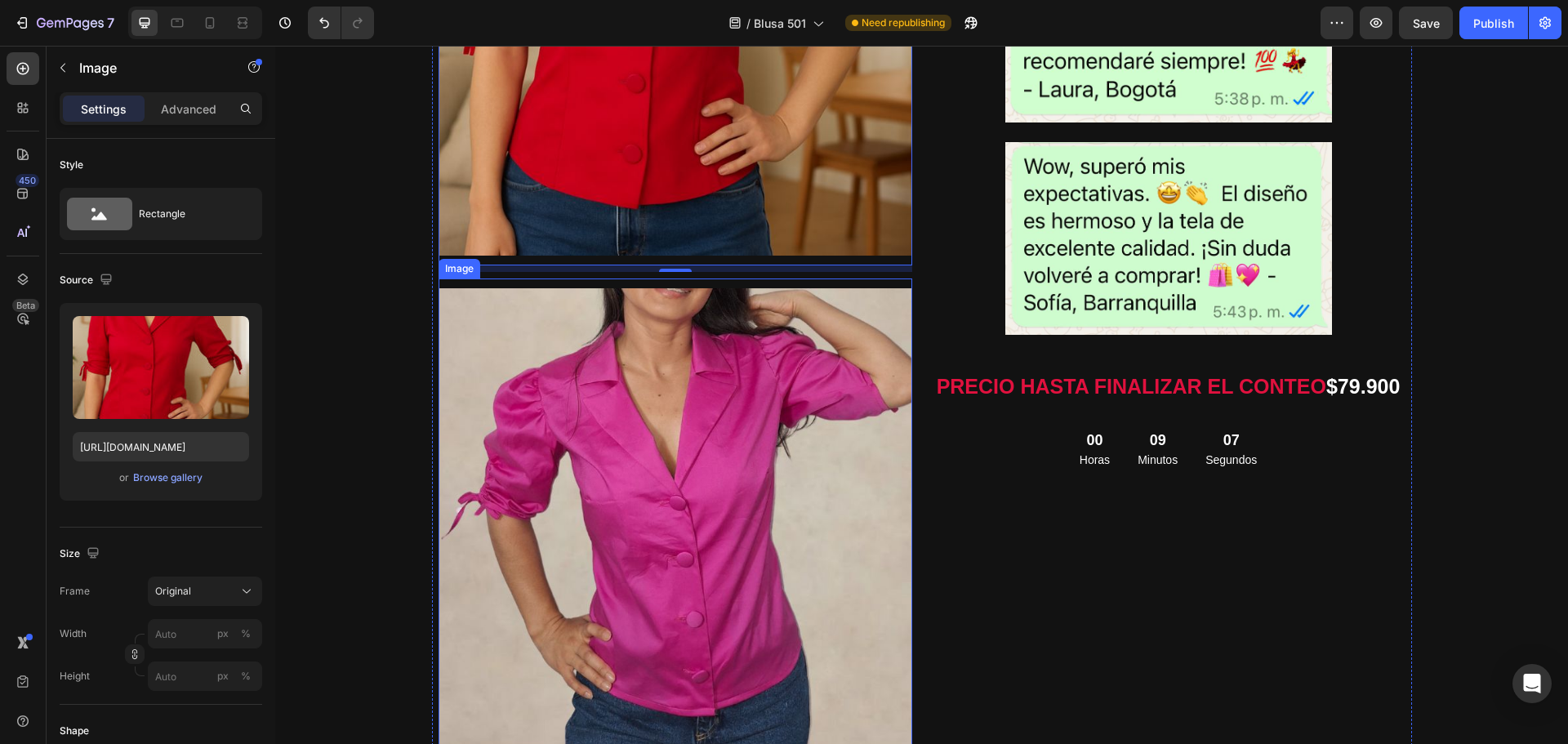
click at [743, 545] on img at bounding box center [675, 525] width 474 height 474
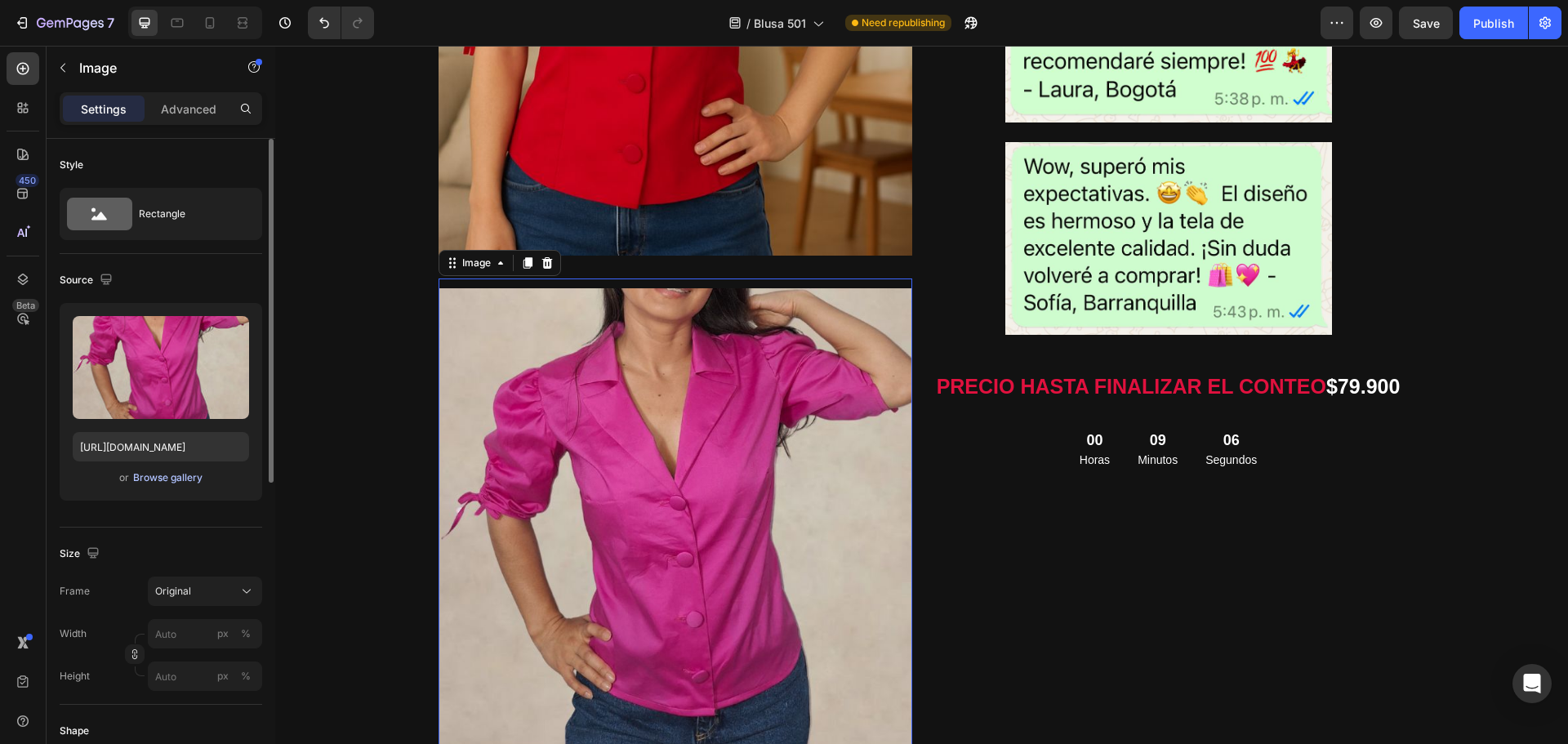
click at [170, 478] on div "Browse gallery" at bounding box center [168, 477] width 70 height 14
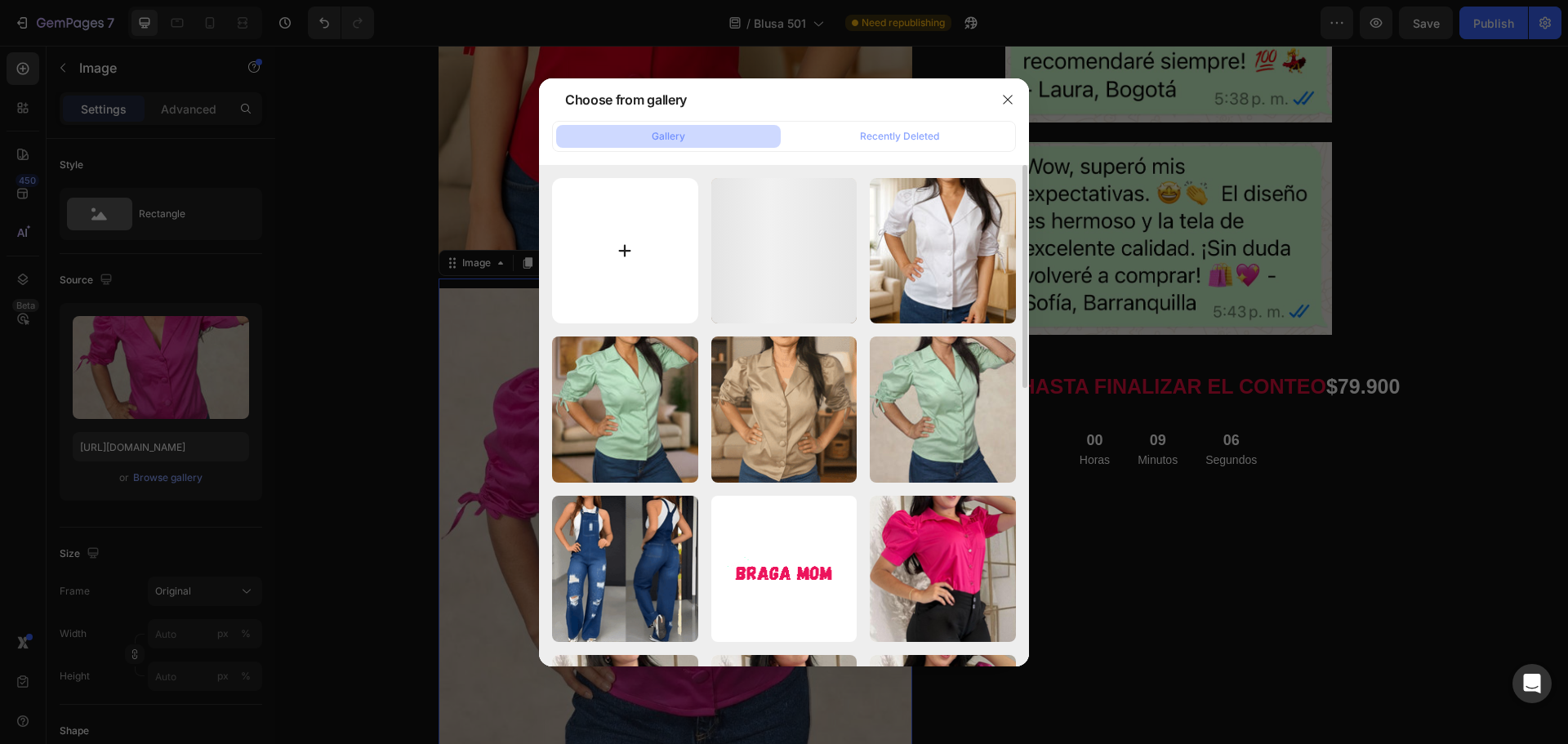
click at [629, 247] on input "file" at bounding box center [625, 252] width 146 height 146
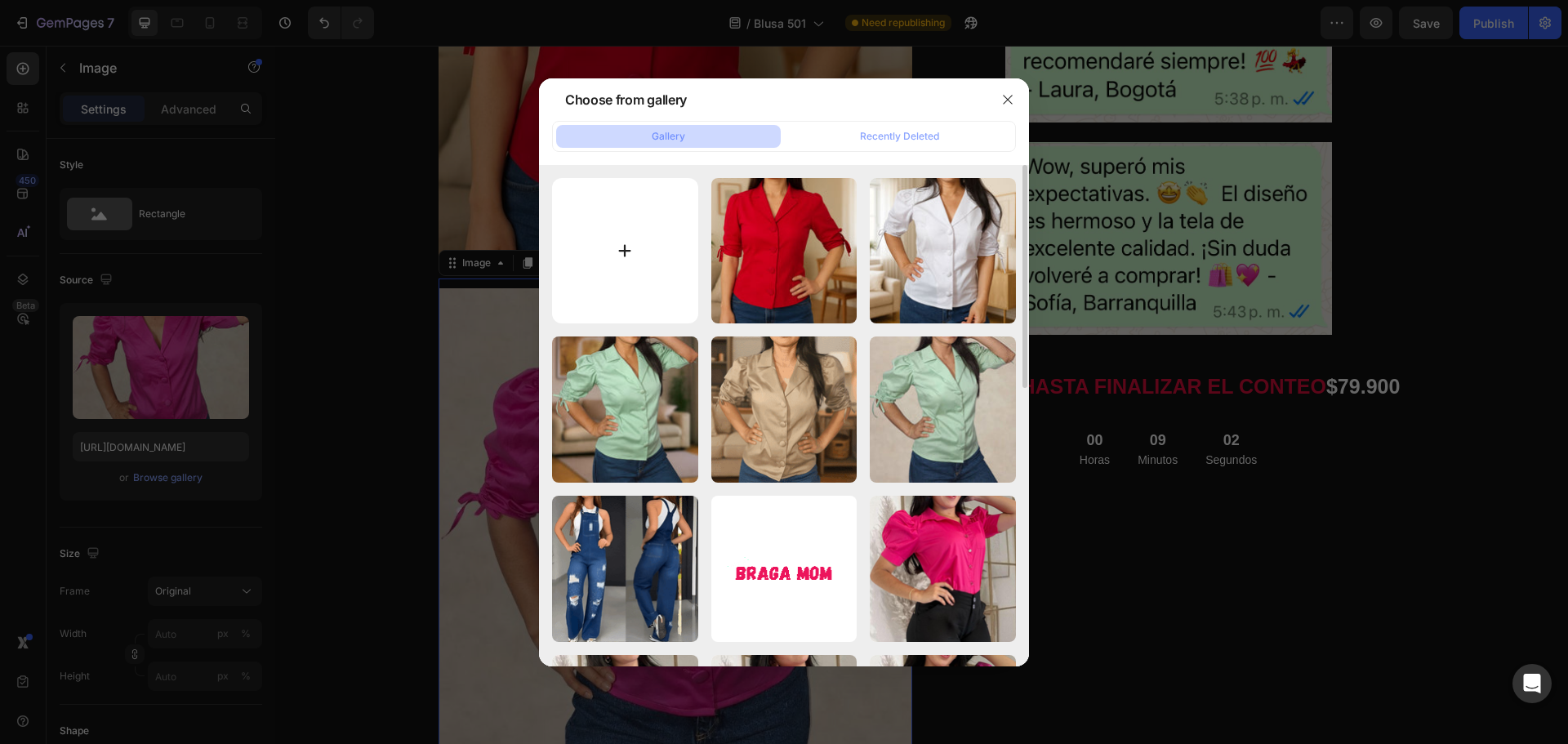
type input "C:\fakepath\4.jpg"
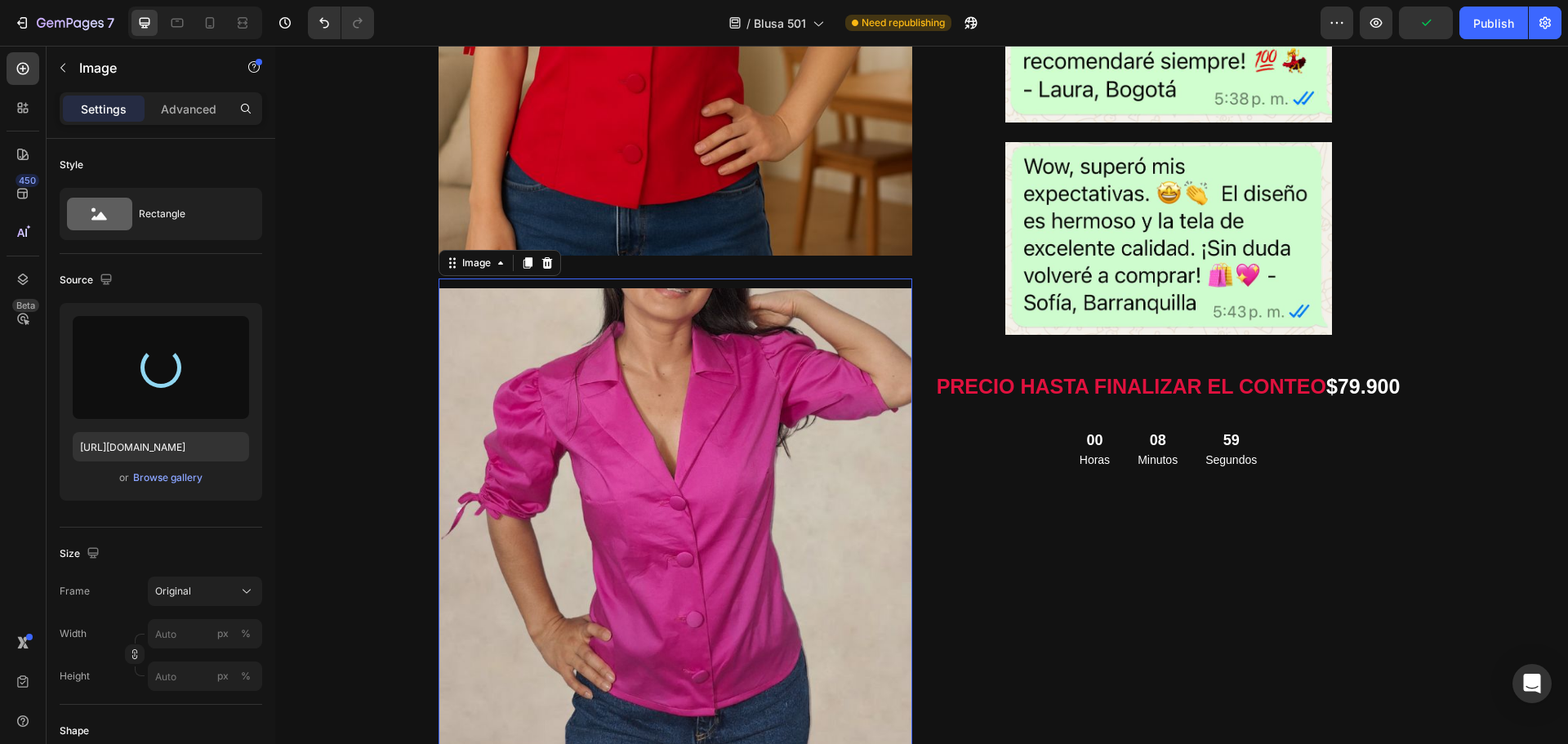
type input "[URL][DOMAIN_NAME]"
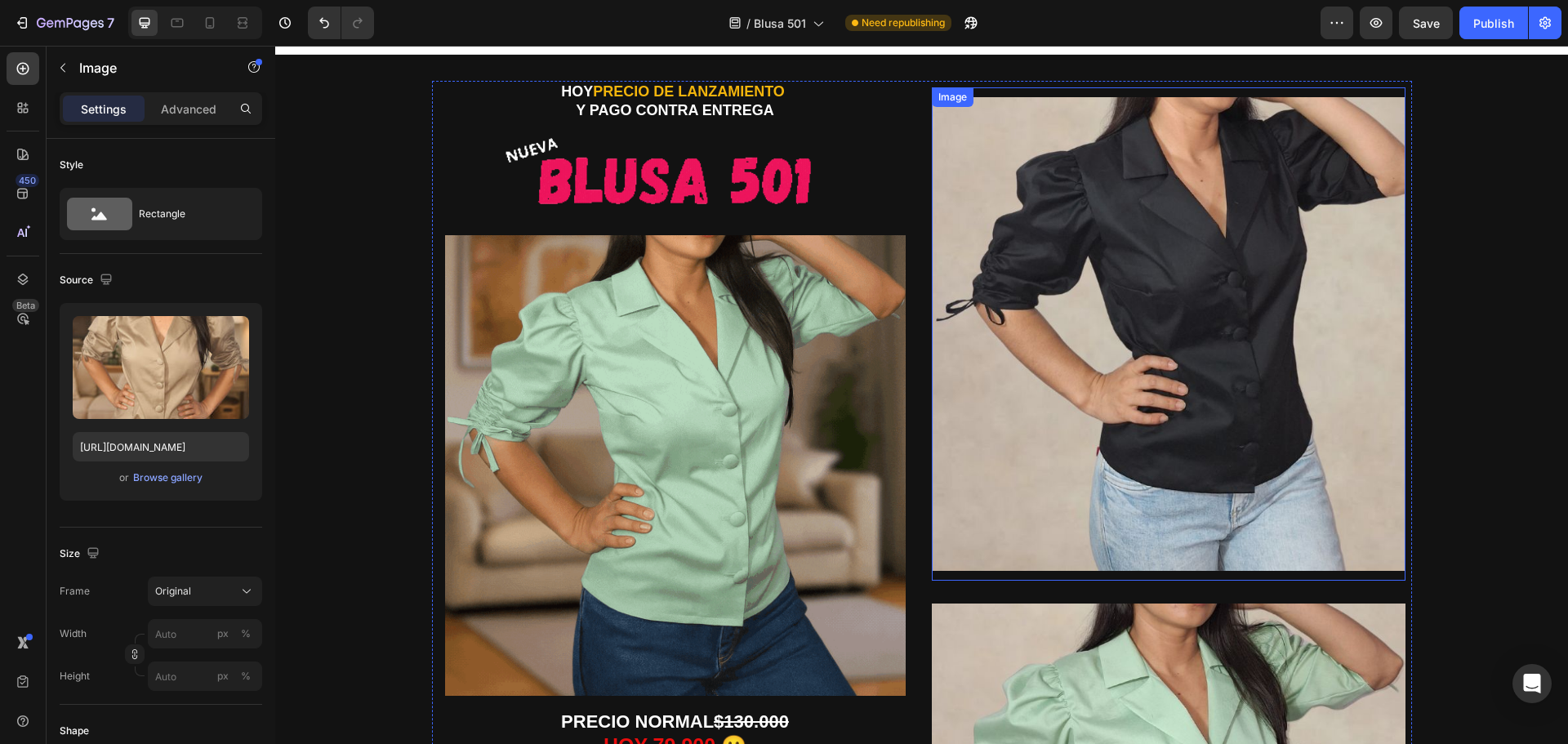
scroll to position [0, 0]
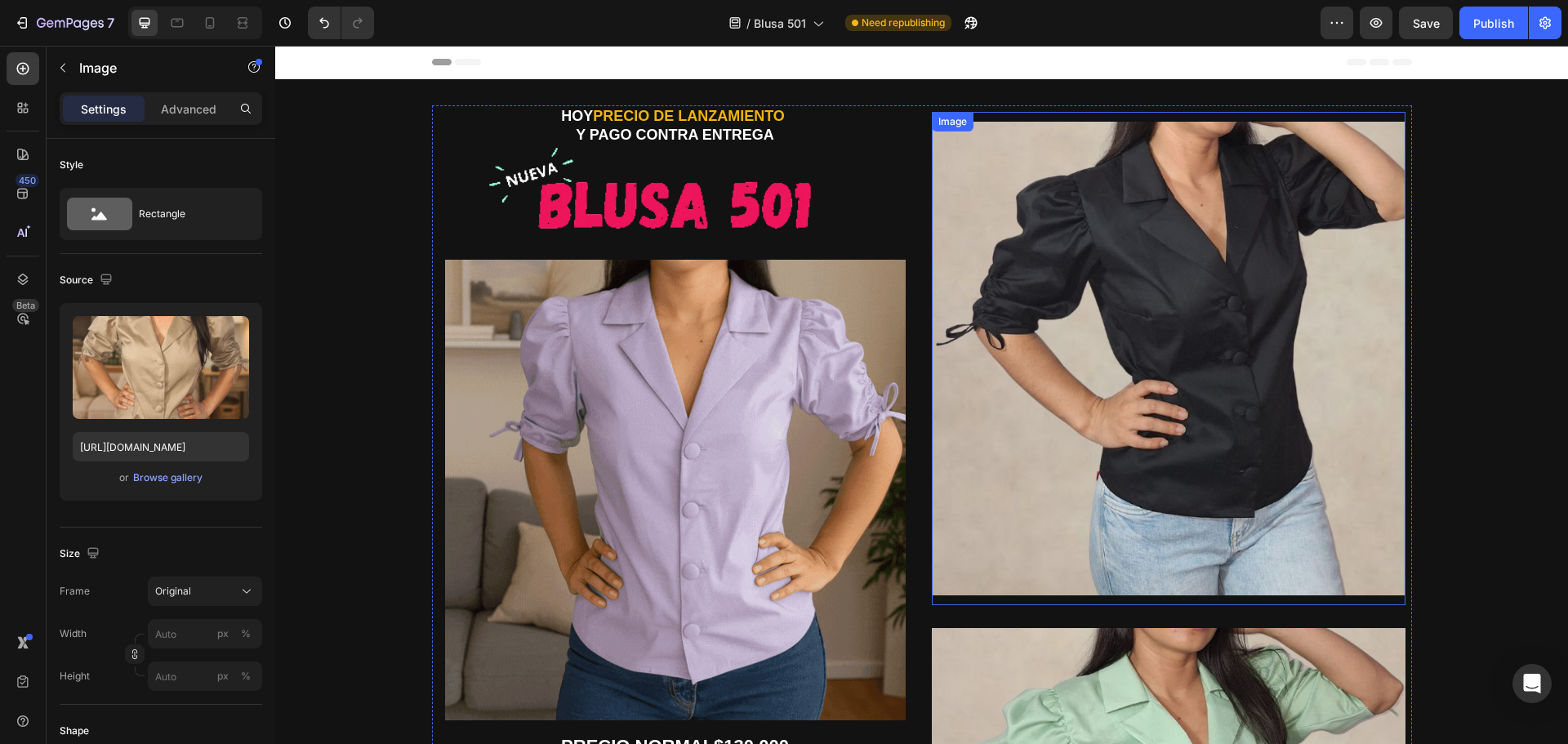
click at [1161, 361] on img at bounding box center [1168, 358] width 474 height 474
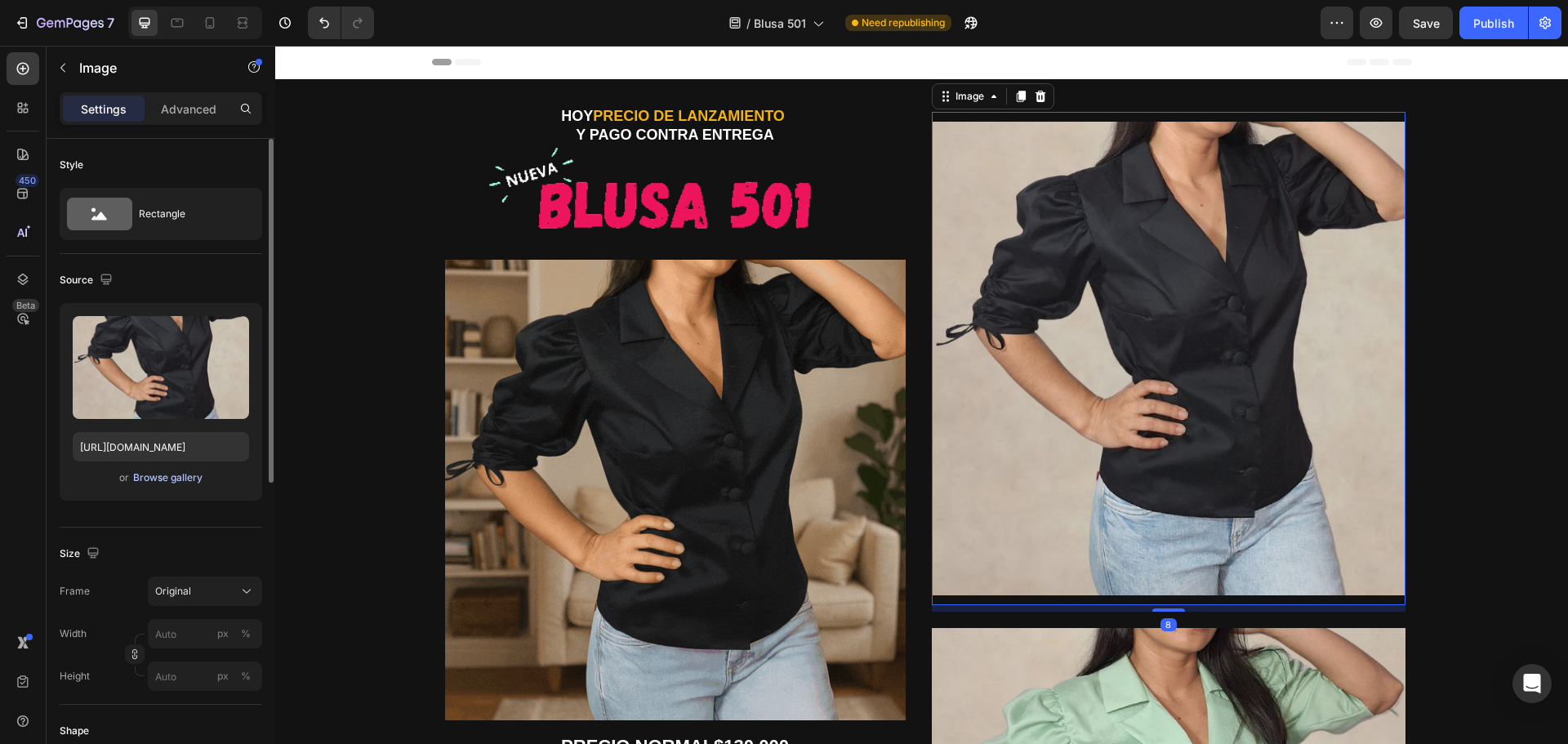
click at [161, 482] on div "Browse gallery" at bounding box center [168, 477] width 70 height 14
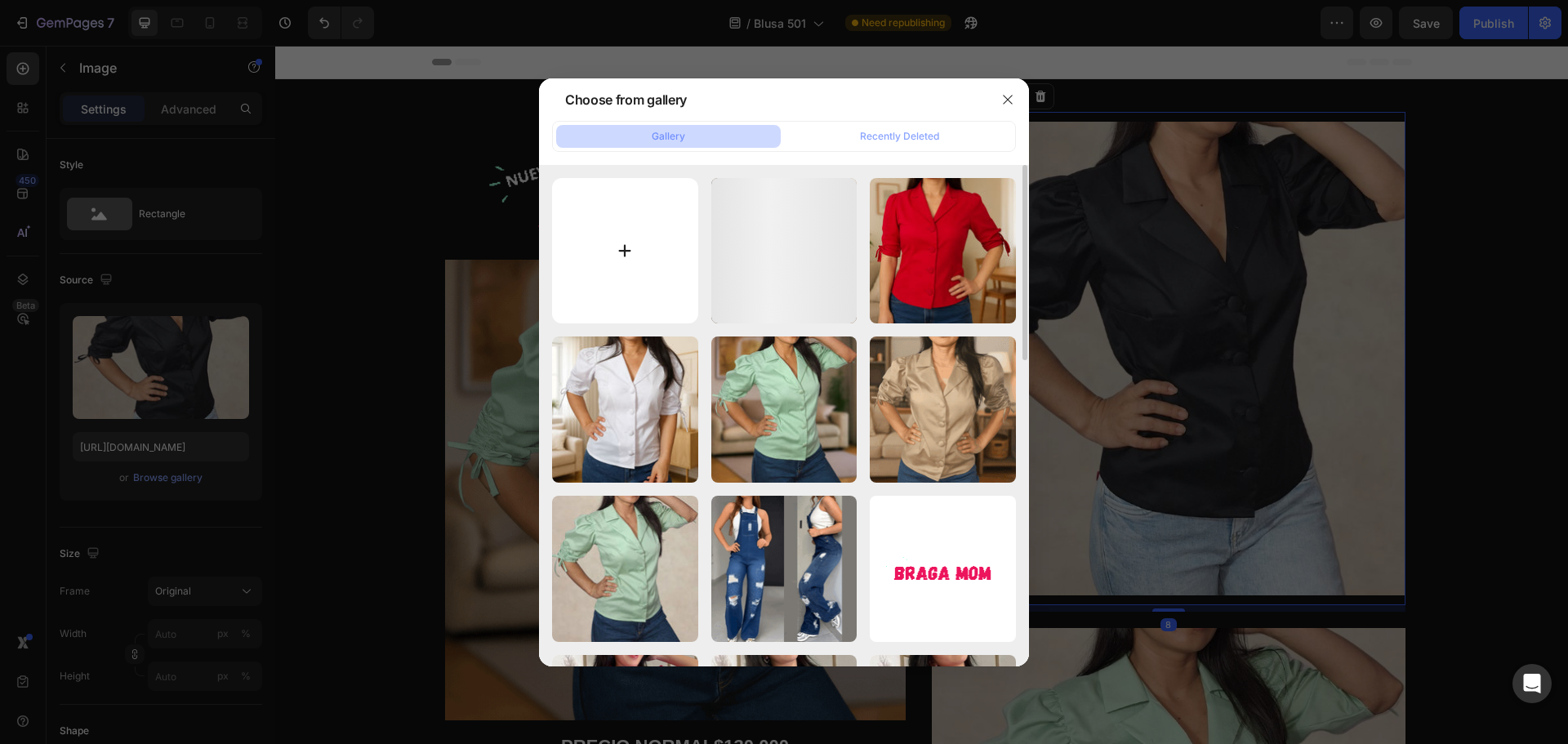
click at [619, 268] on input "file" at bounding box center [625, 252] width 146 height 146
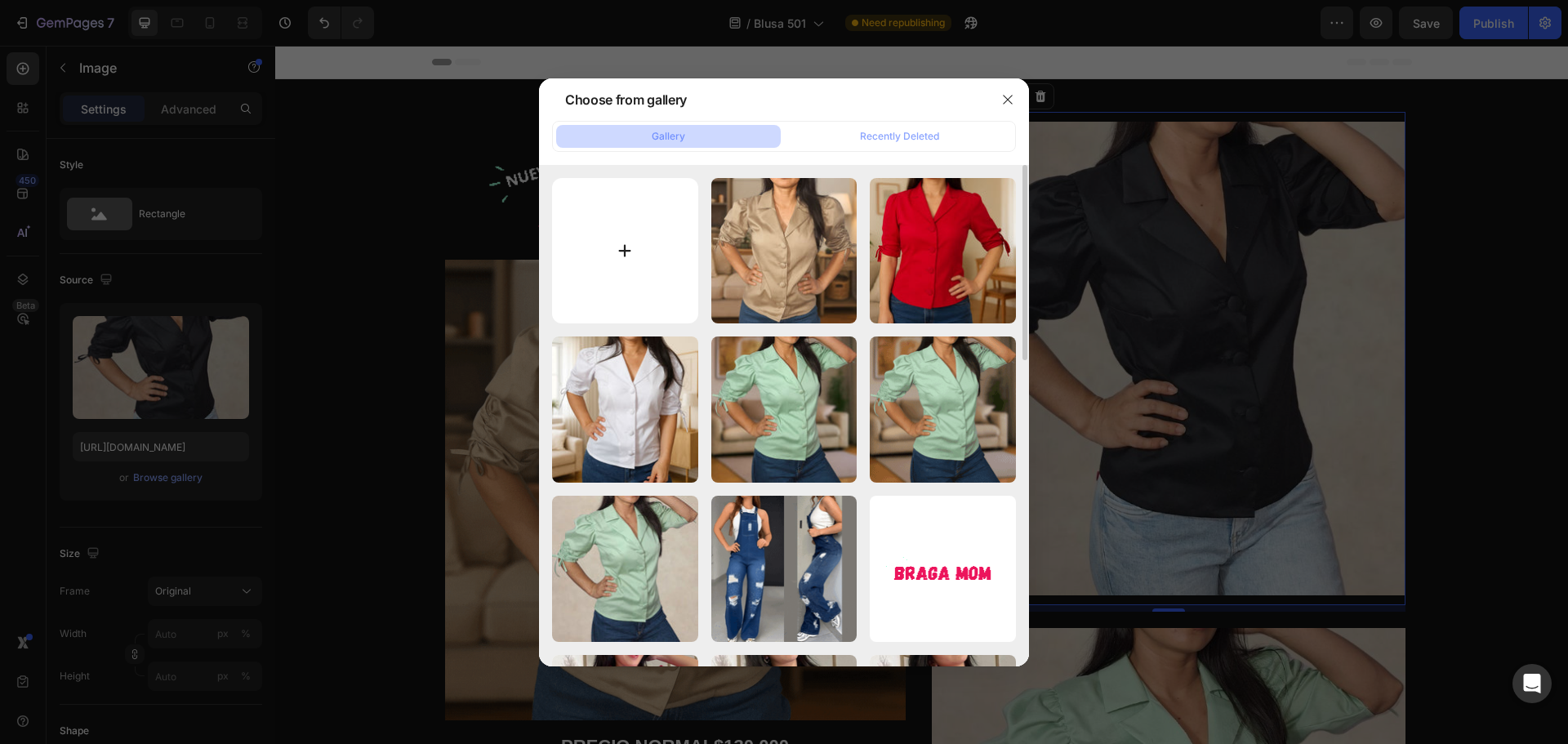
type input "C:\fakepath\5.jpg"
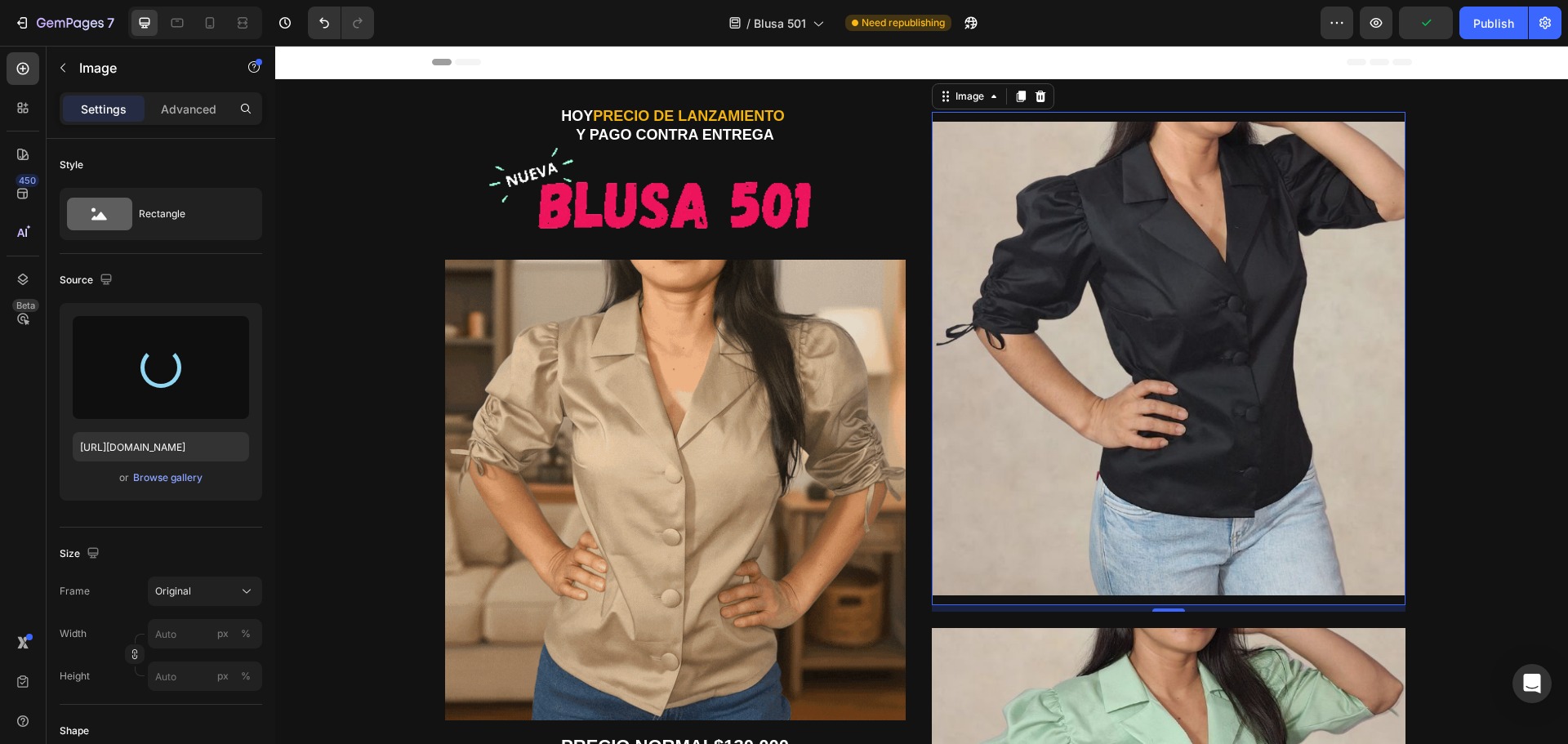
type input "[URL][DOMAIN_NAME]"
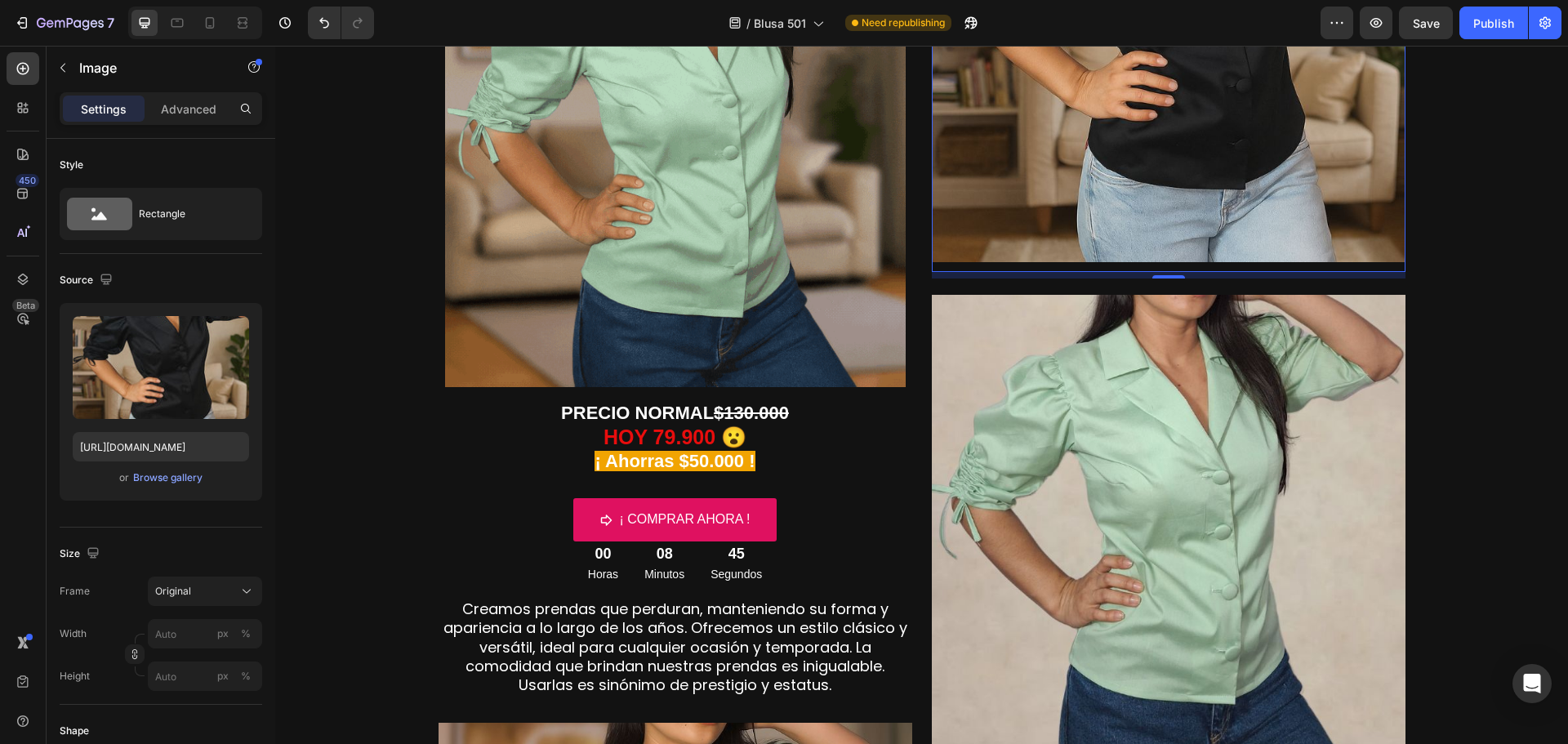
scroll to position [490, 0]
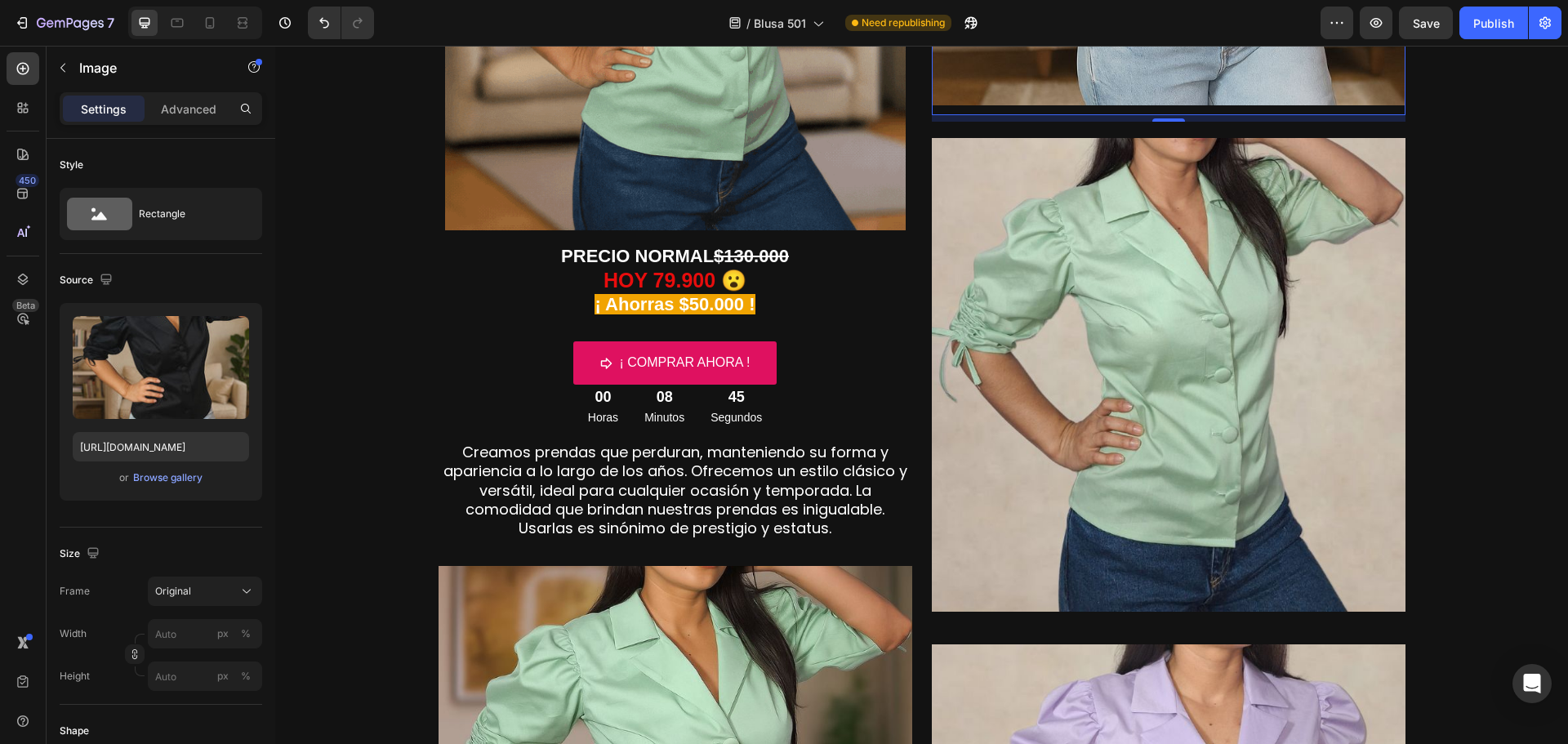
click at [1199, 452] on img at bounding box center [1168, 375] width 474 height 474
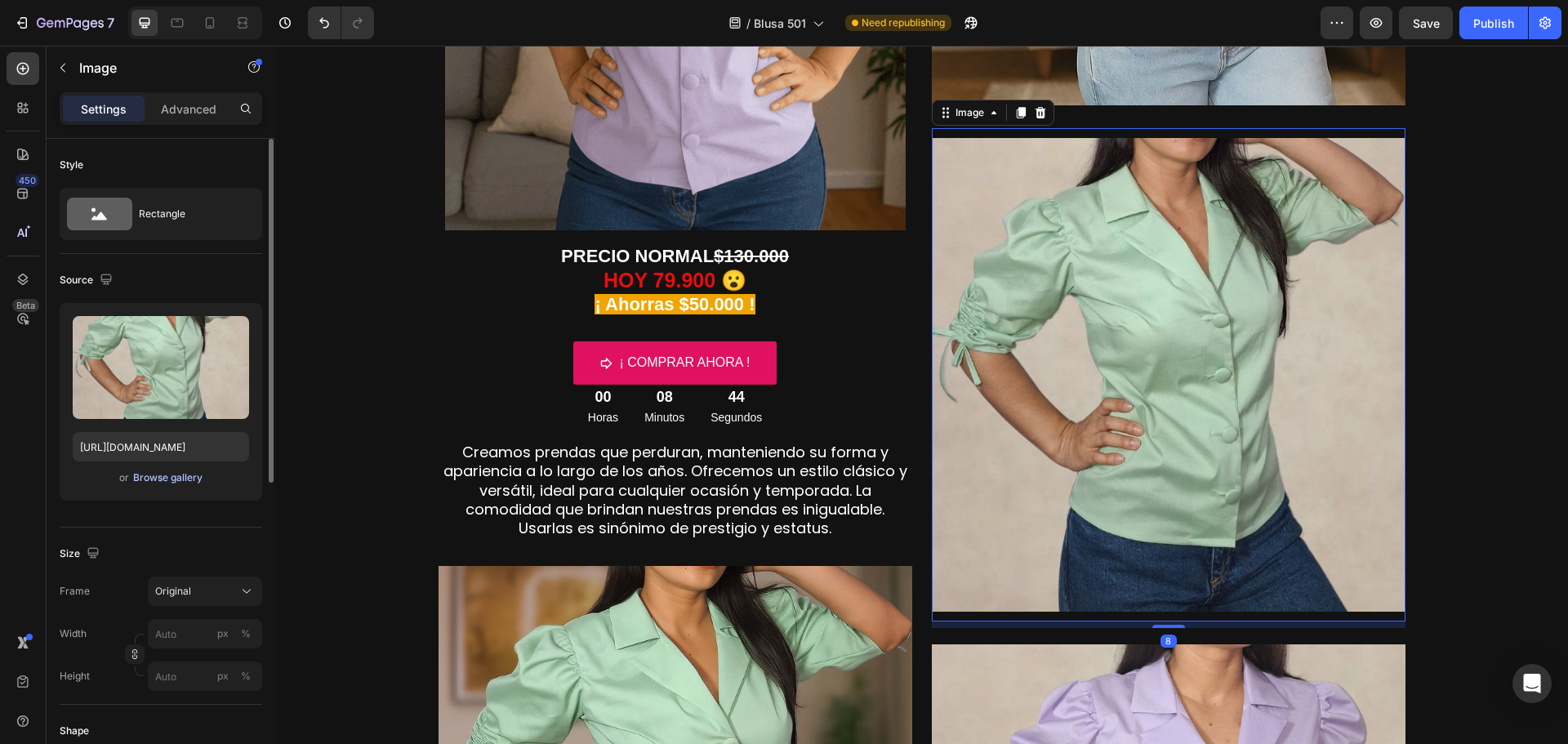
click at [177, 479] on div "Browse gallery" at bounding box center [168, 477] width 70 height 14
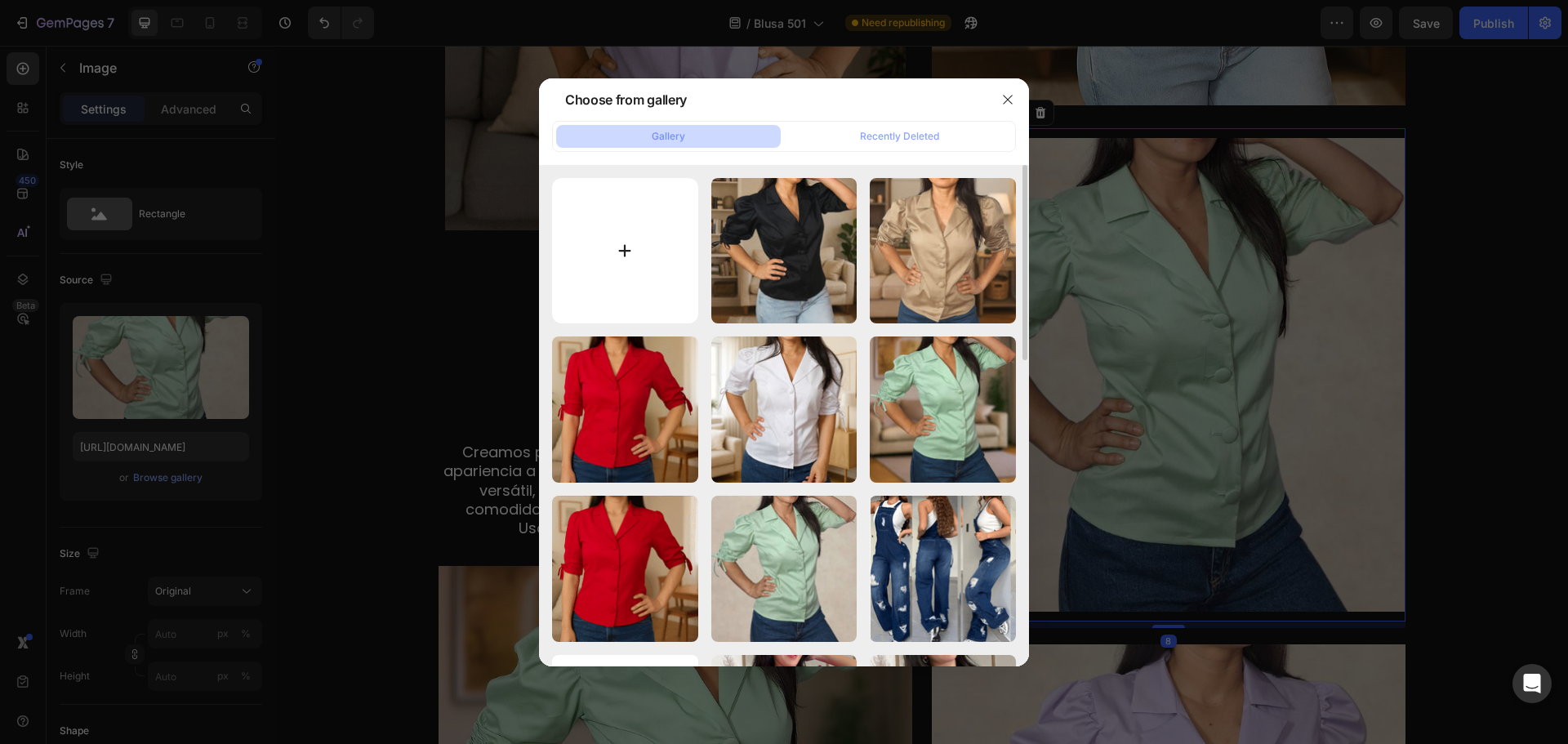
click at [632, 256] on input "file" at bounding box center [625, 252] width 146 height 146
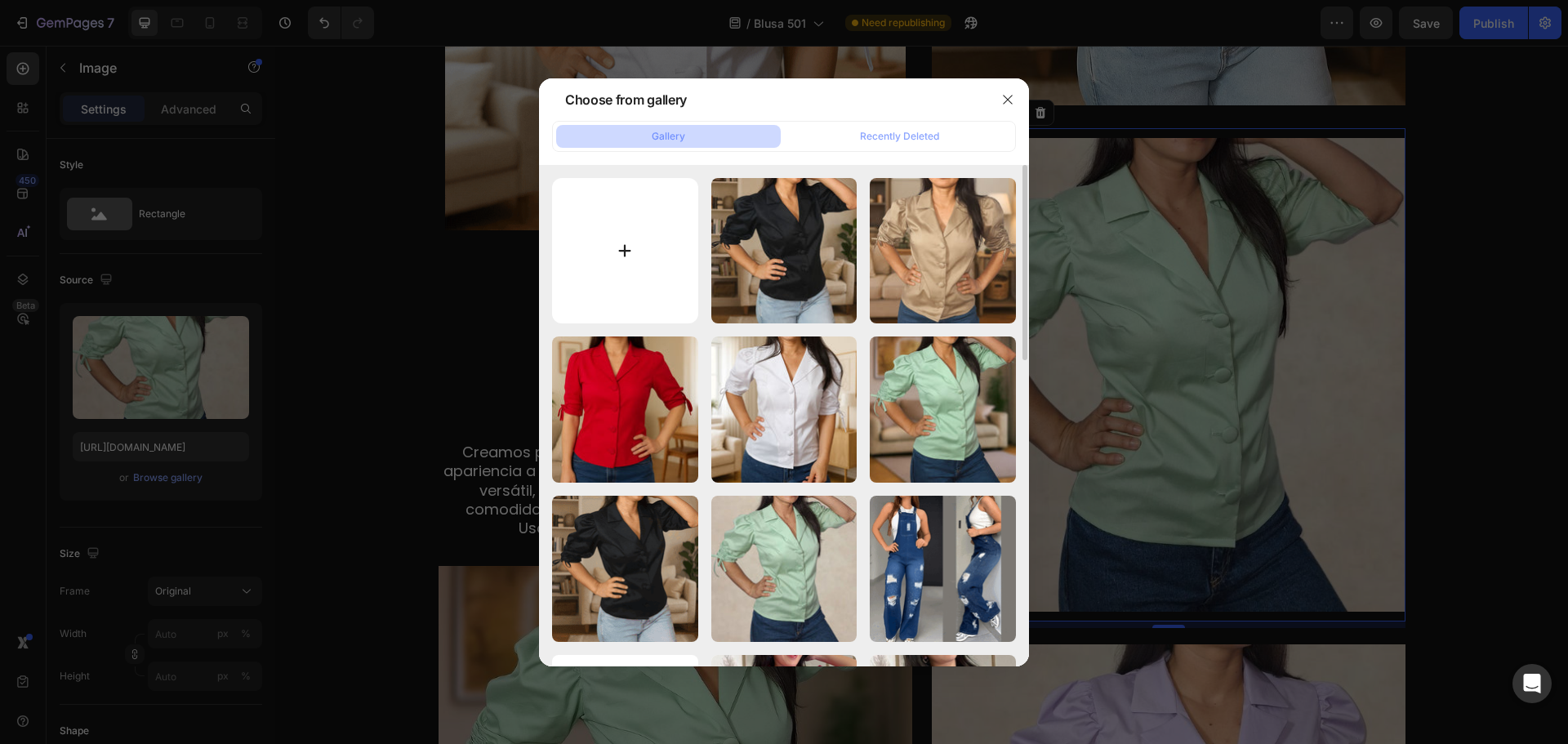
type input "C:\fakepath\6.jpg"
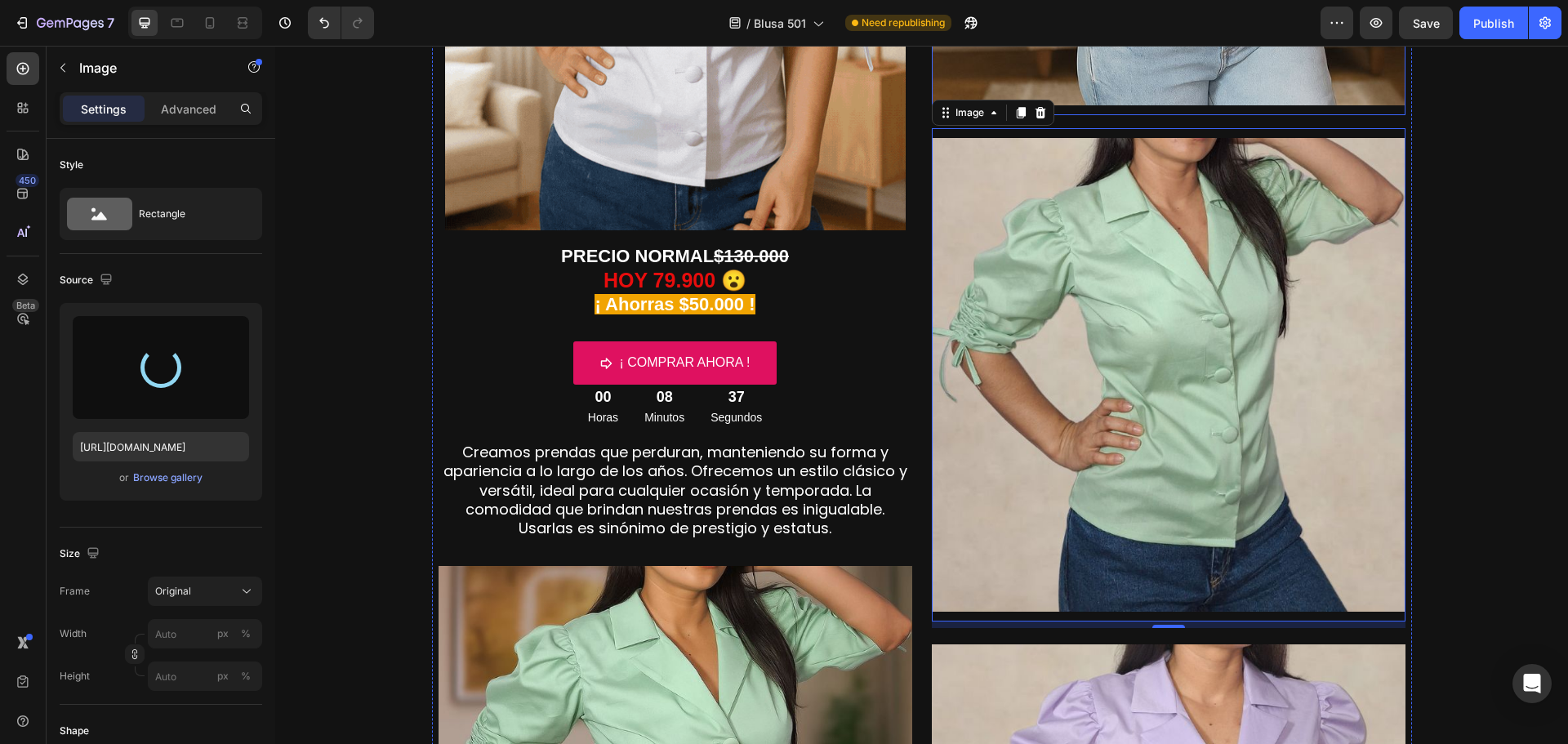
type input "[URL][DOMAIN_NAME]"
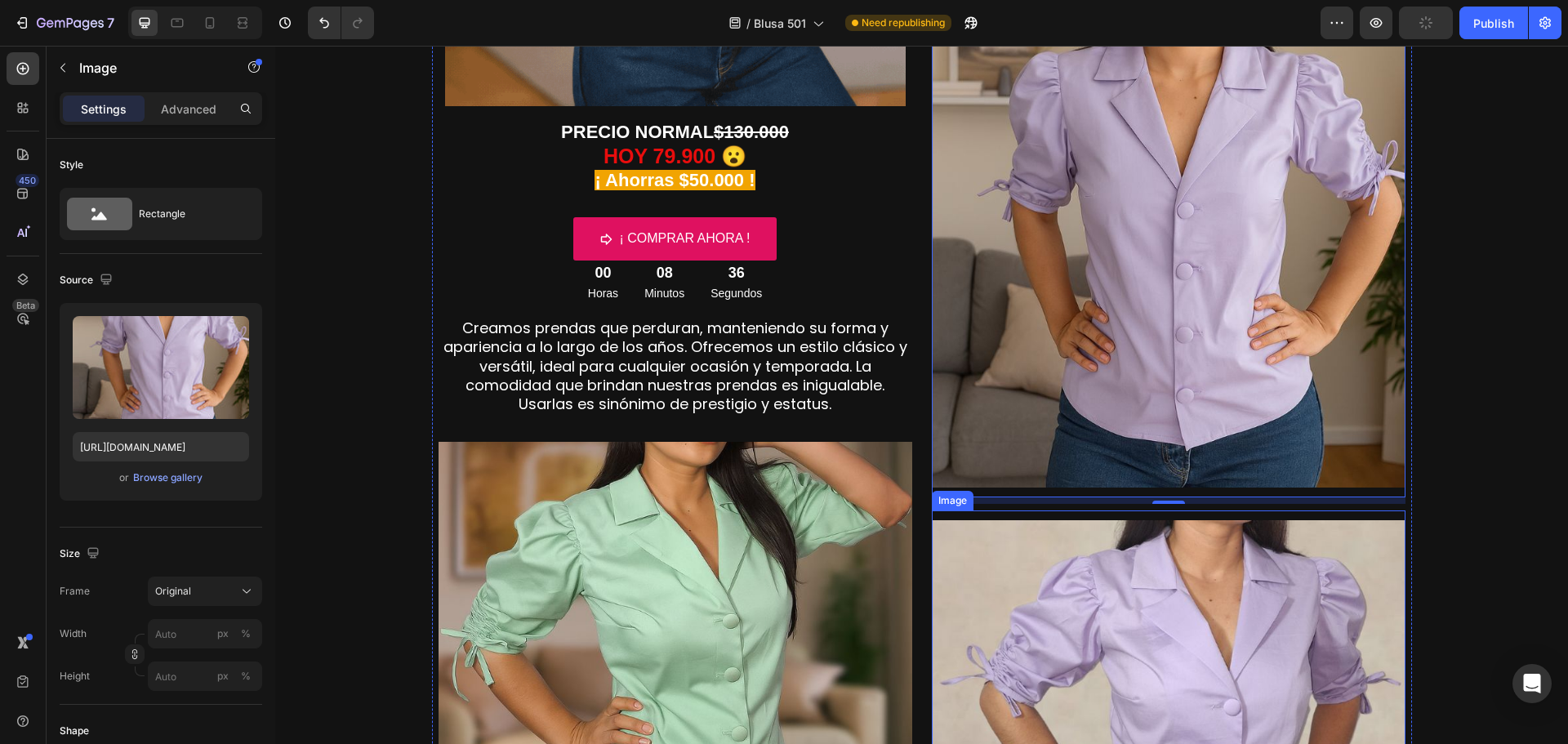
scroll to position [735, 0]
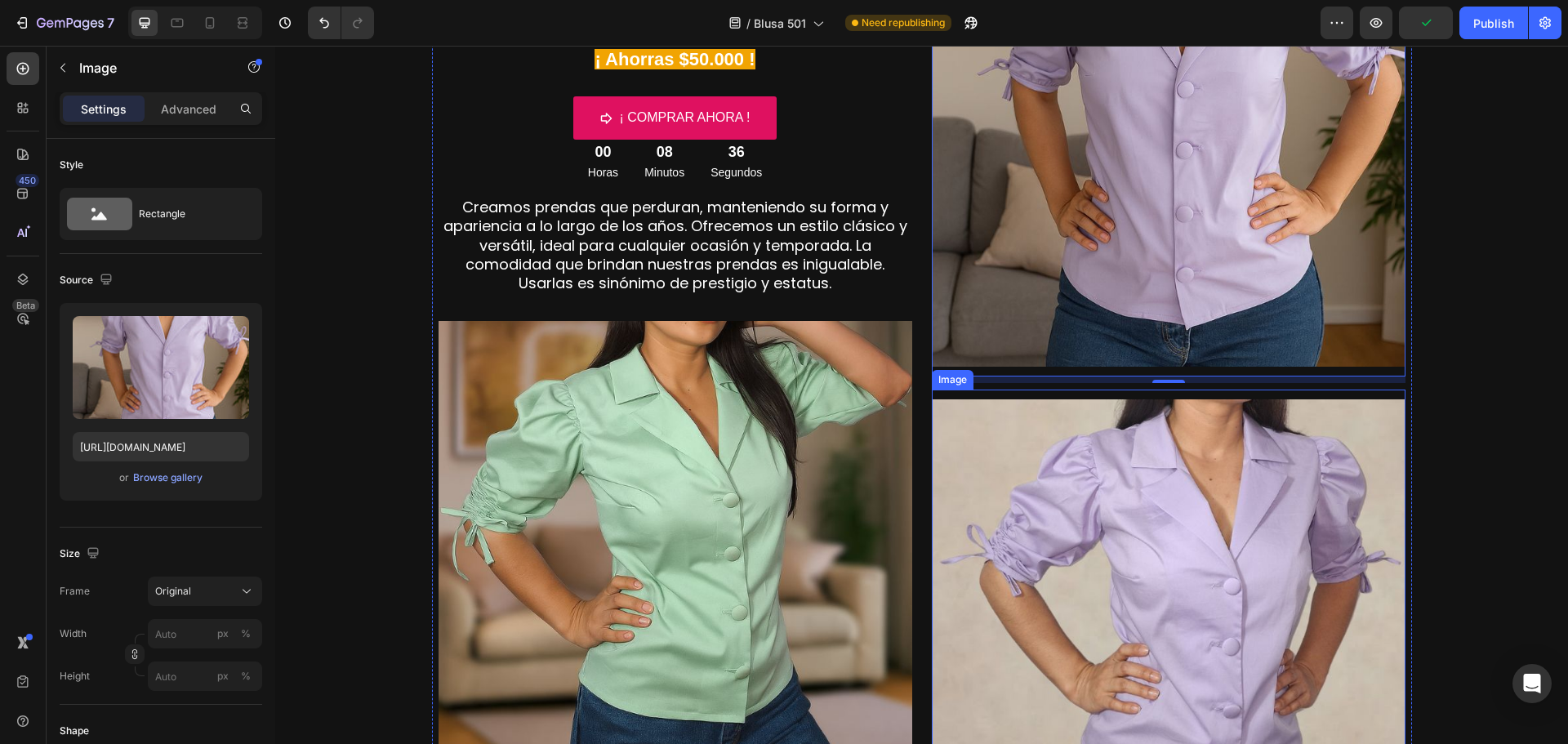
click at [1157, 581] on img at bounding box center [1168, 636] width 474 height 474
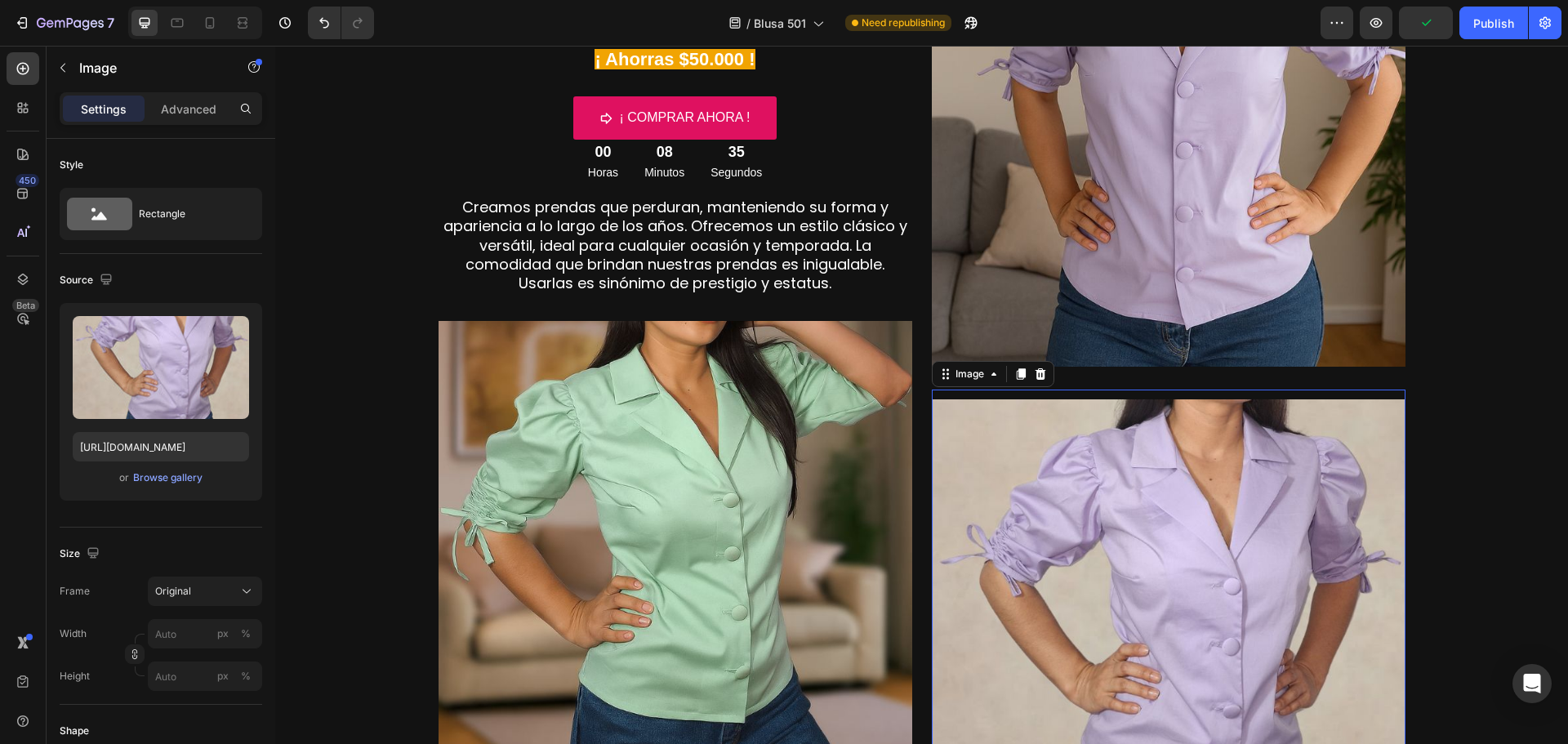
drag, startPoint x: 1036, startPoint y: 376, endPoint x: 1448, endPoint y: 103, distance: 494.2
click at [1036, 376] on icon at bounding box center [1040, 374] width 11 height 12
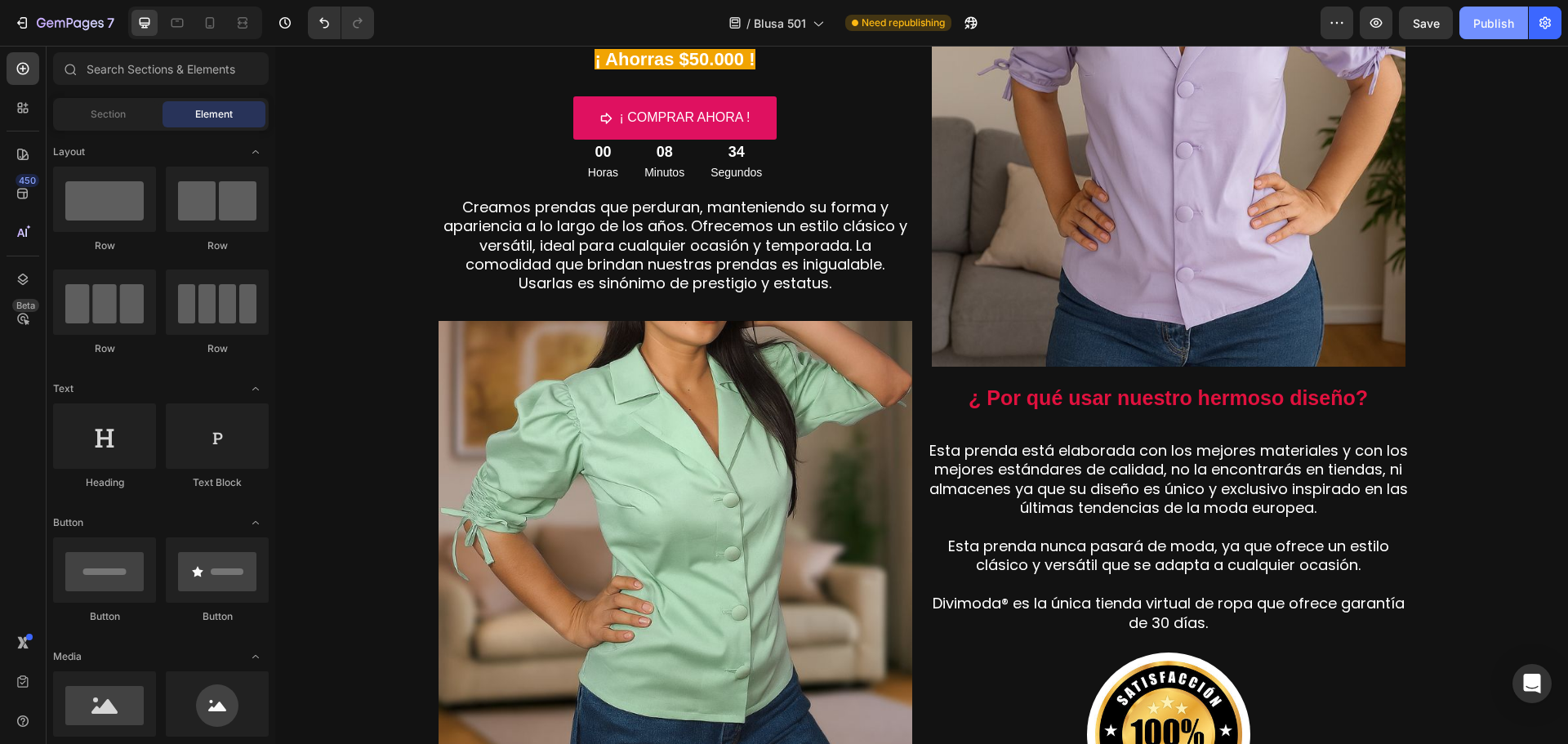
click at [1497, 24] on div "Publish" at bounding box center [1494, 22] width 41 height 17
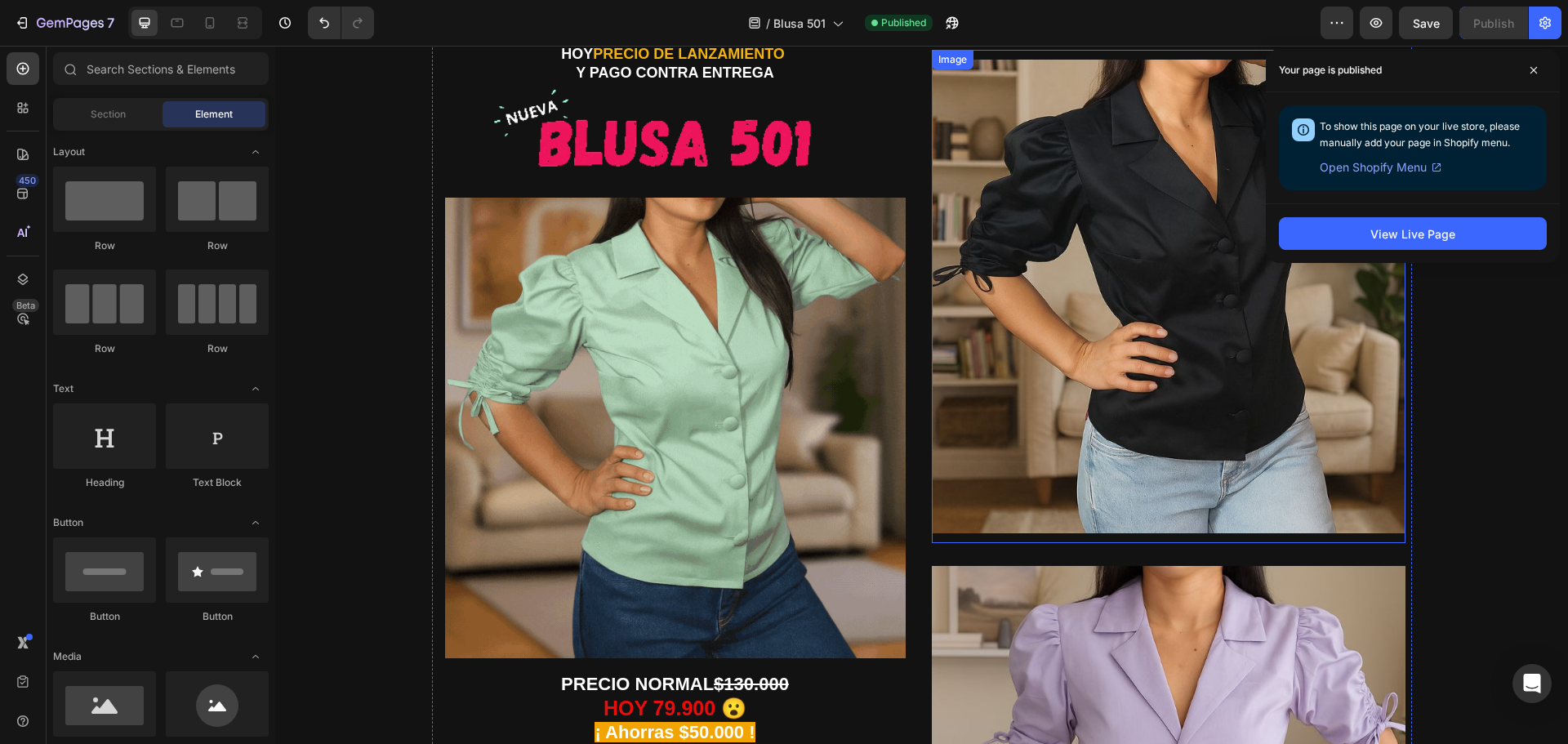
scroll to position [0, 0]
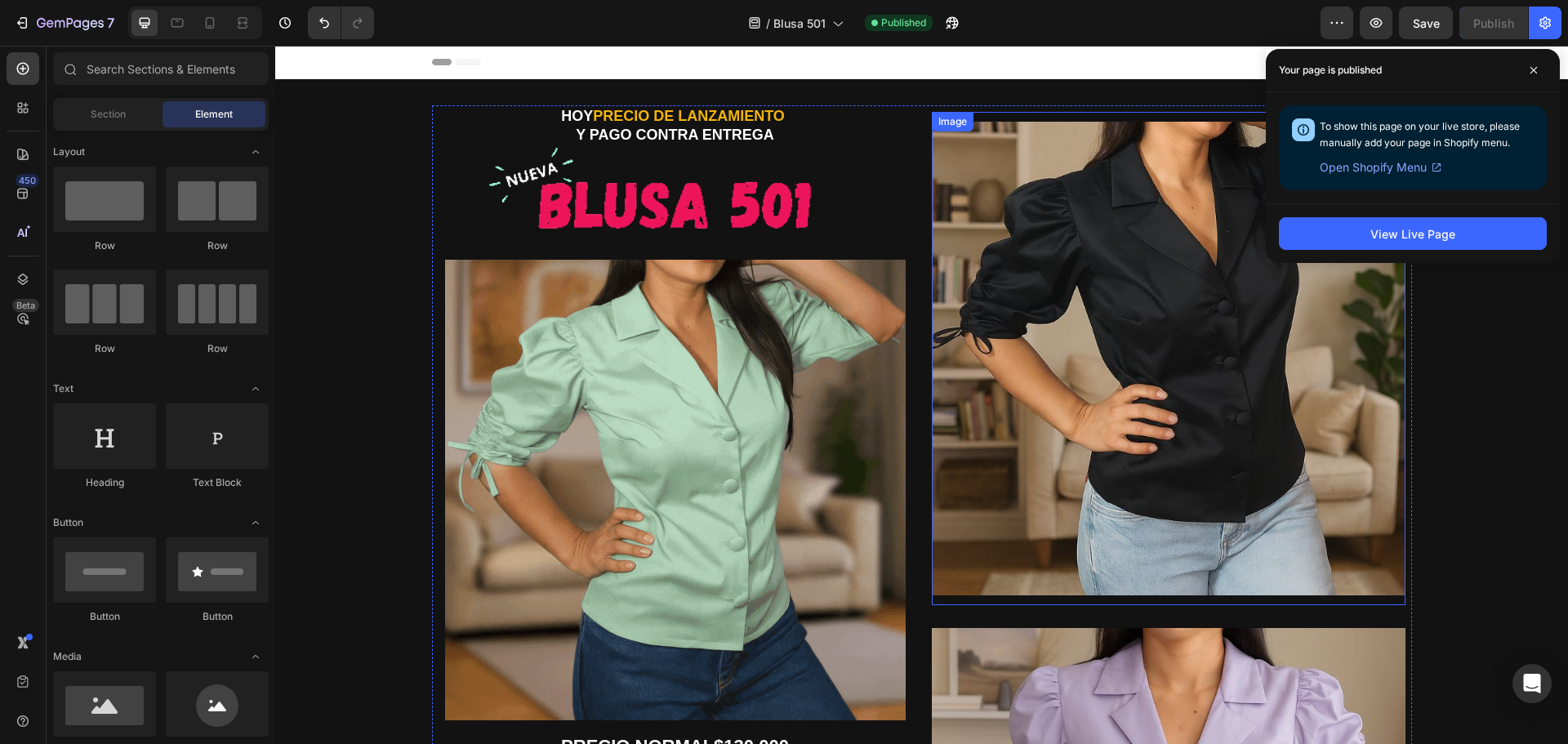
click at [1099, 392] on img at bounding box center [1168, 358] width 474 height 474
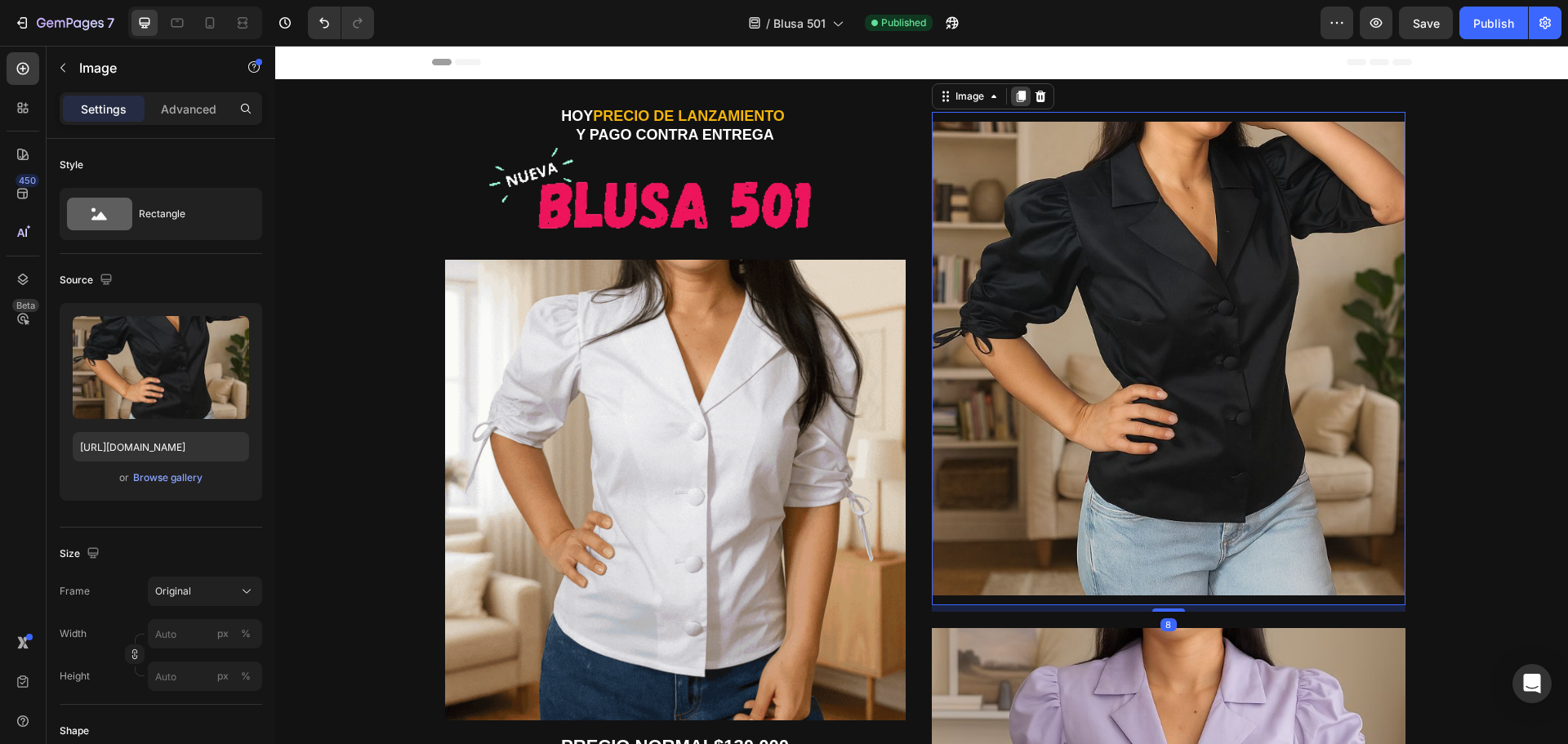
click at [1018, 98] on icon at bounding box center [1020, 96] width 9 height 12
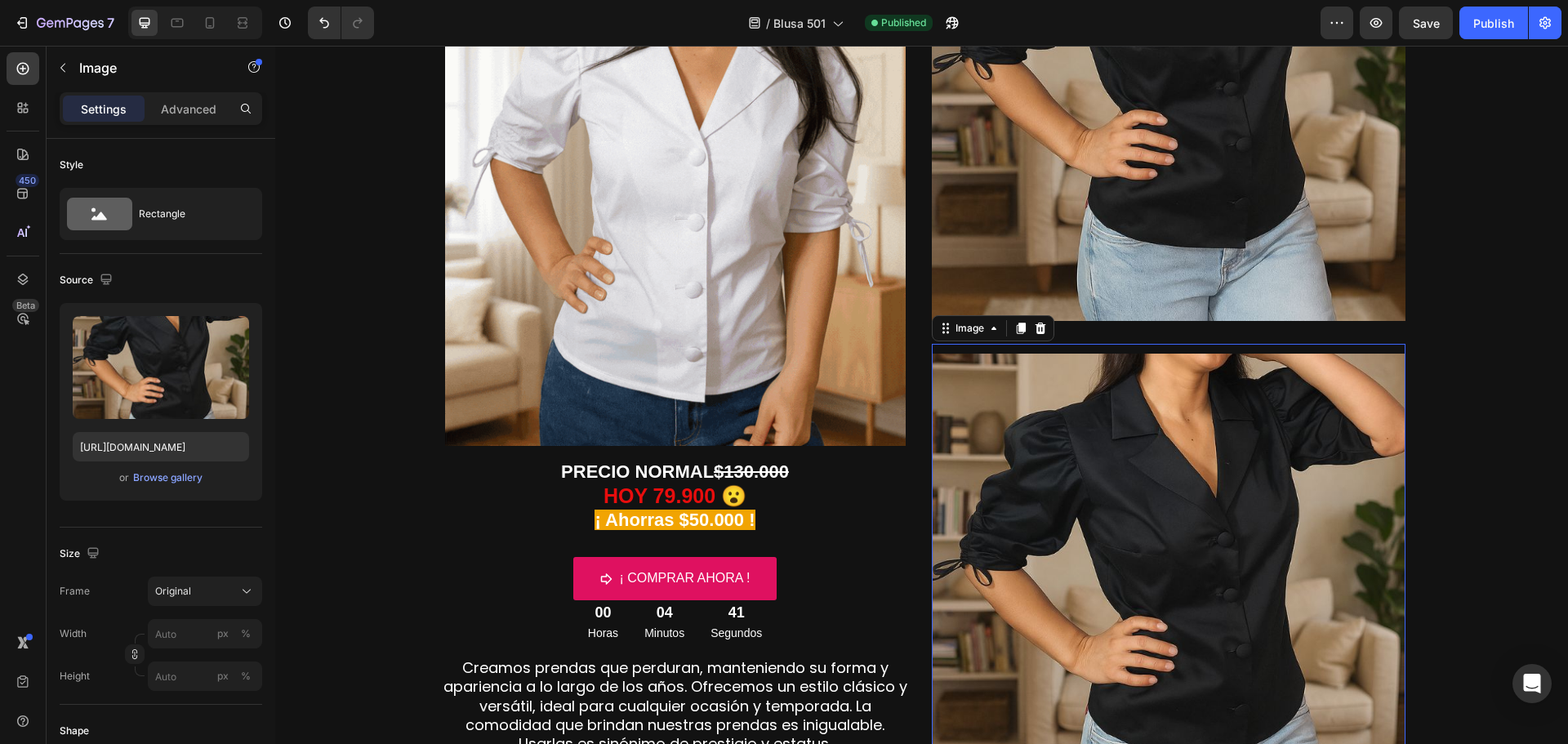
scroll to position [270, 0]
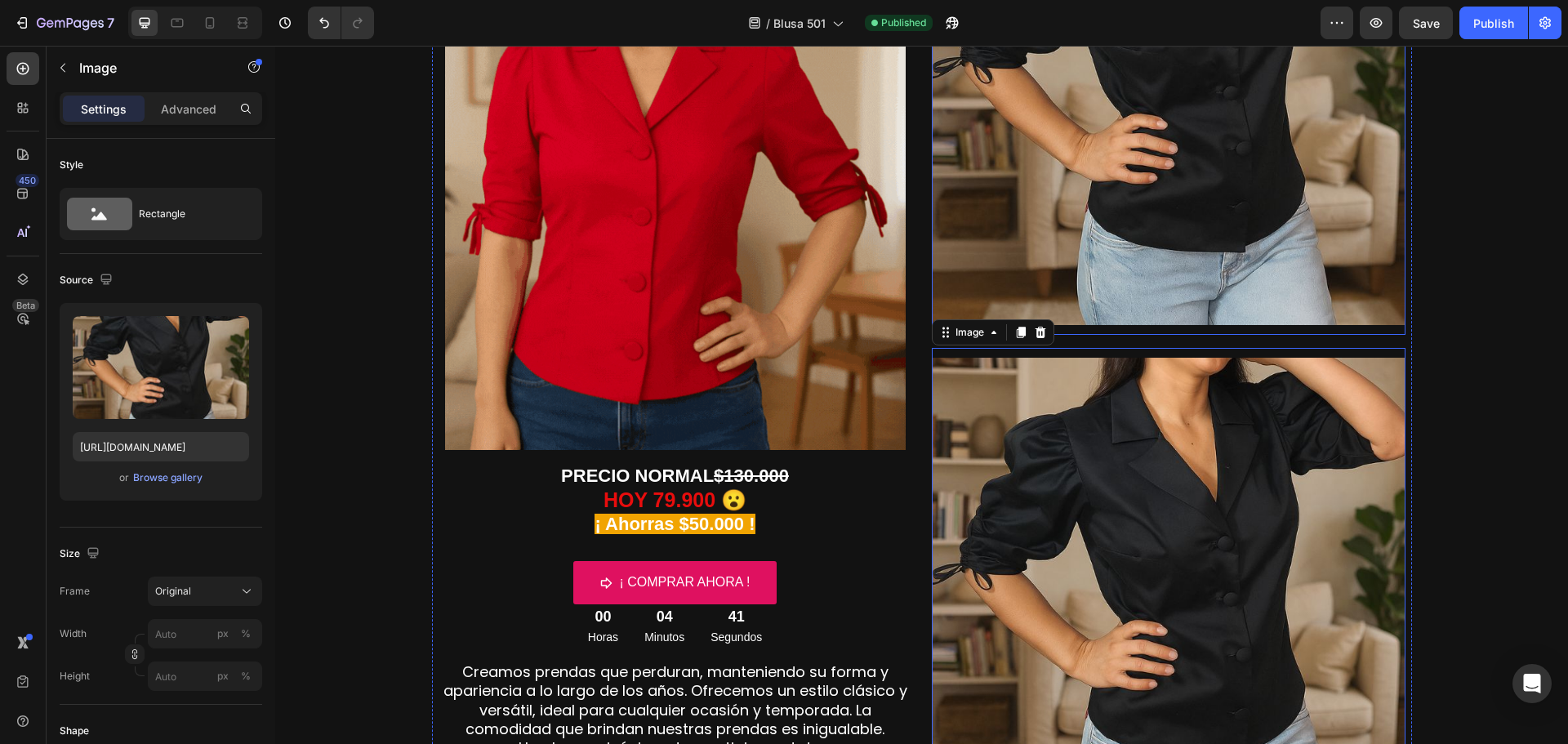
click at [1136, 219] on img at bounding box center [1168, 87] width 474 height 474
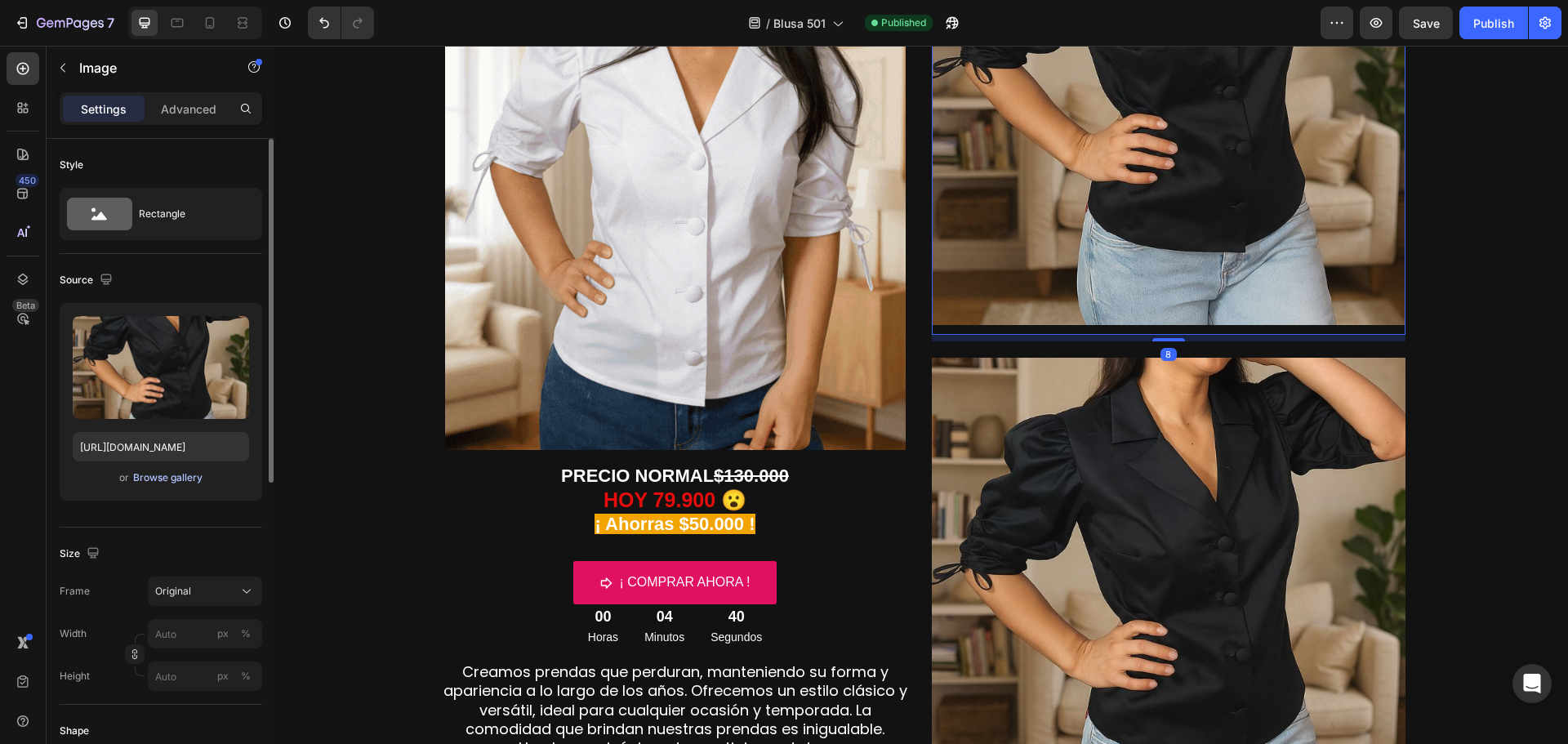
click at [179, 471] on div "Browse gallery" at bounding box center [168, 477] width 70 height 14
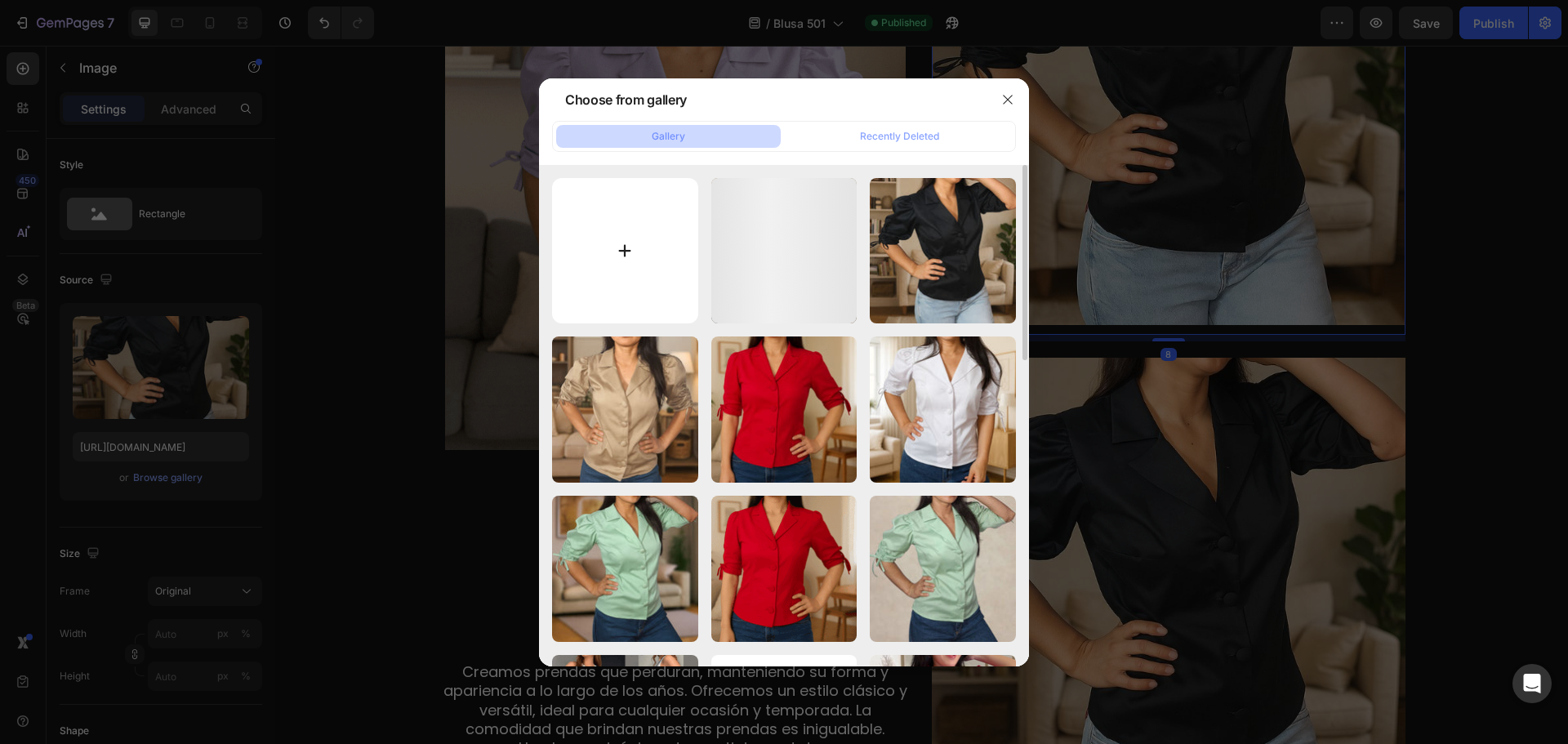
click at [618, 260] on input "file" at bounding box center [625, 252] width 146 height 146
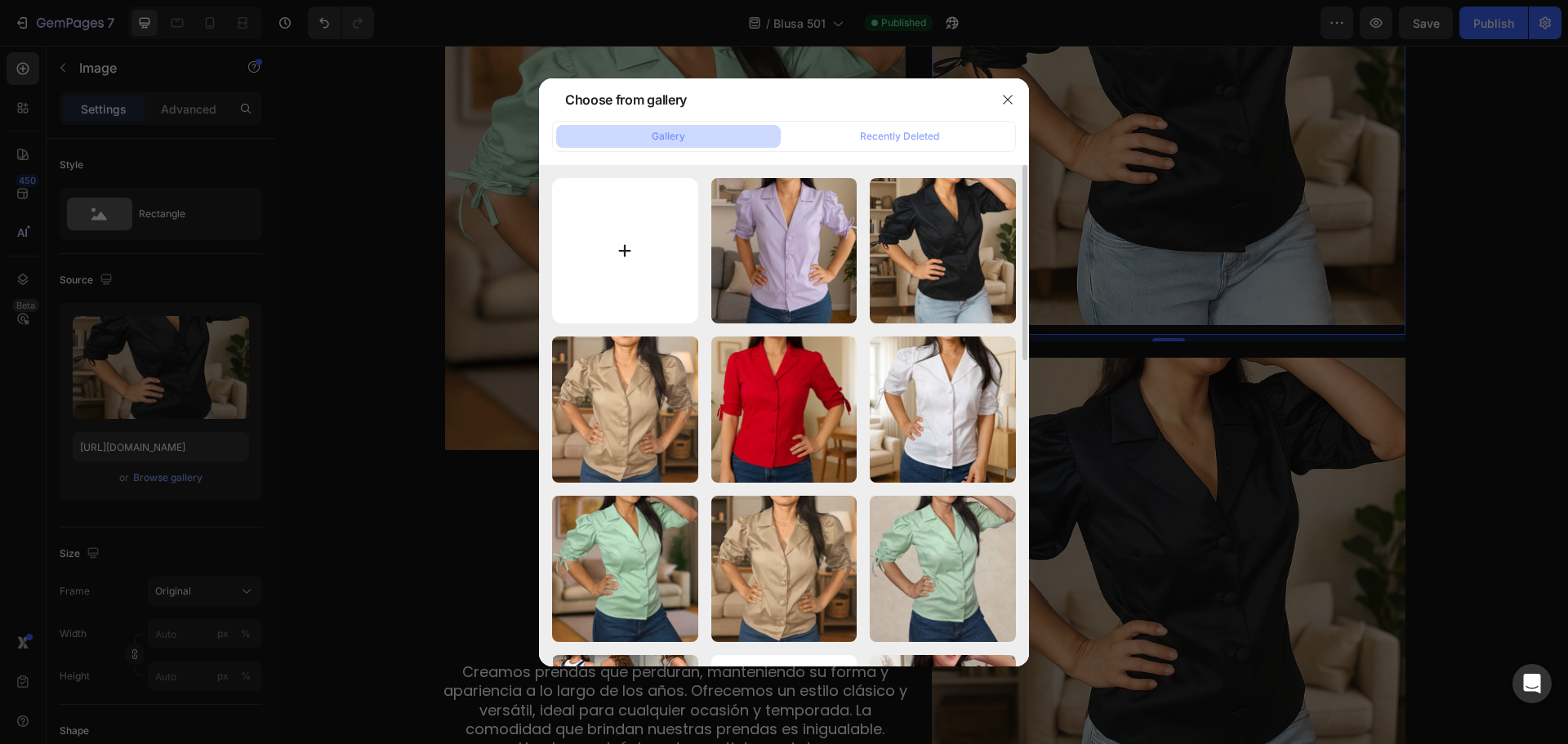
type input "C:\fakepath\7.jpg"
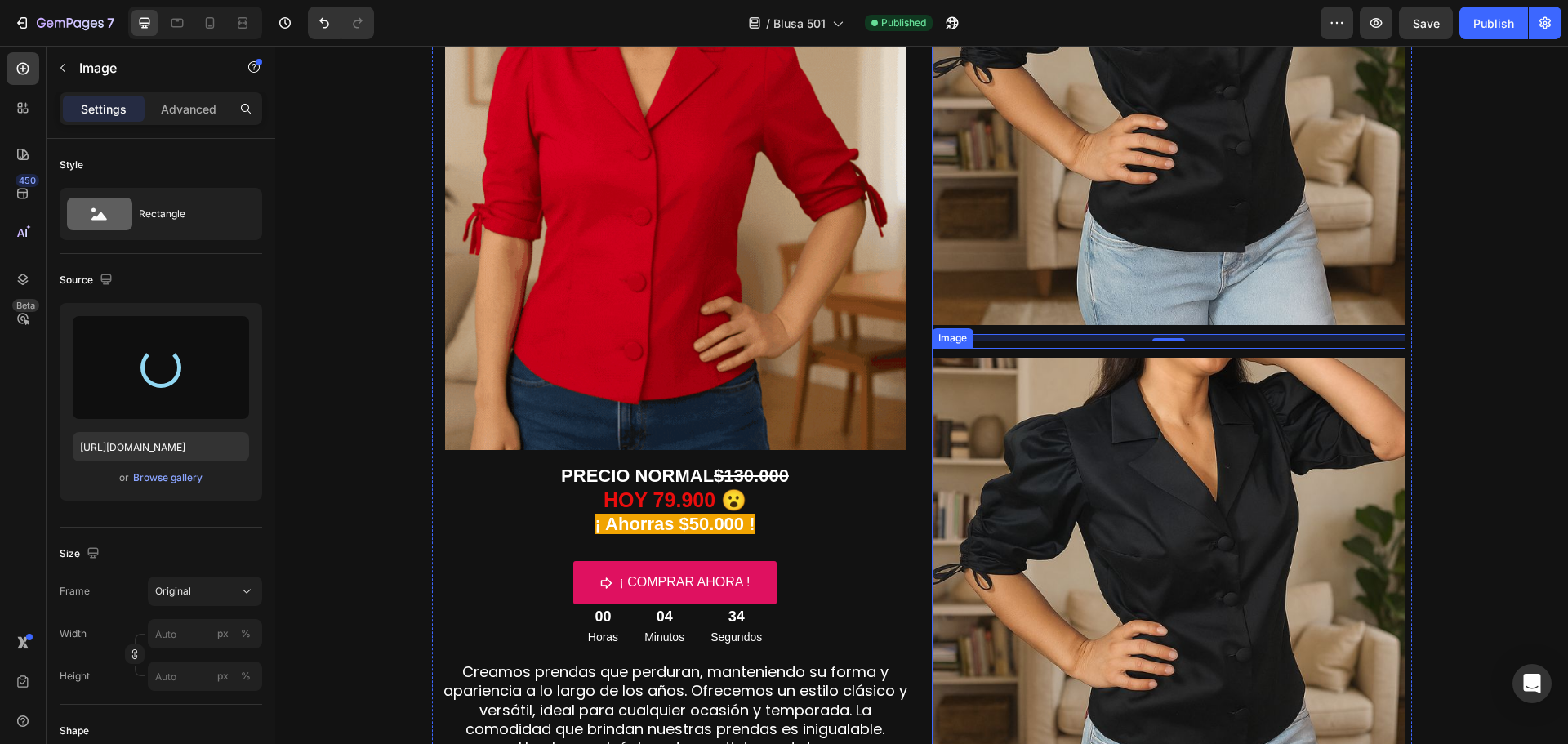
scroll to position [107, 0]
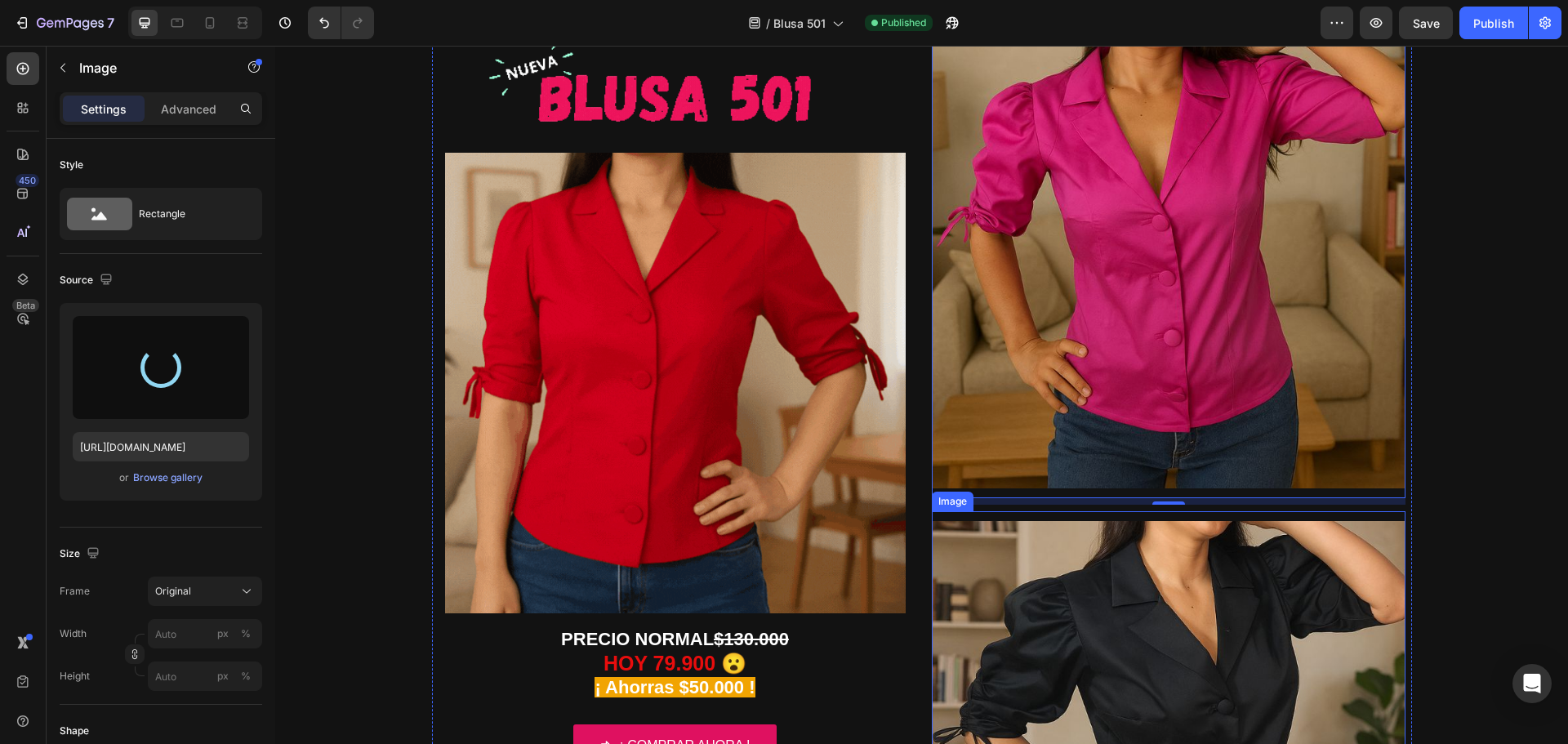
type input "[URL][DOMAIN_NAME]"
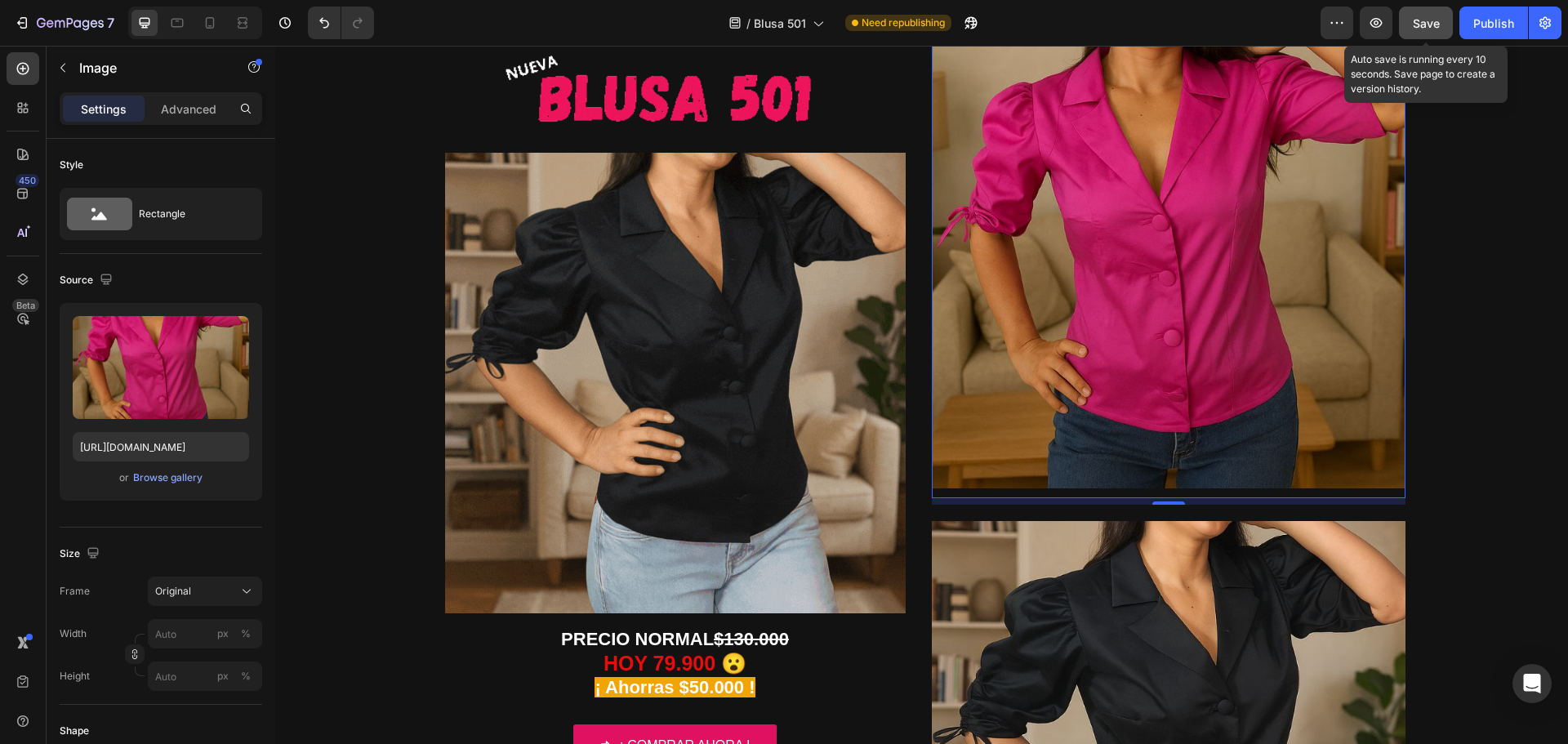
click at [1427, 27] on span "Save" at bounding box center [1426, 23] width 27 height 14
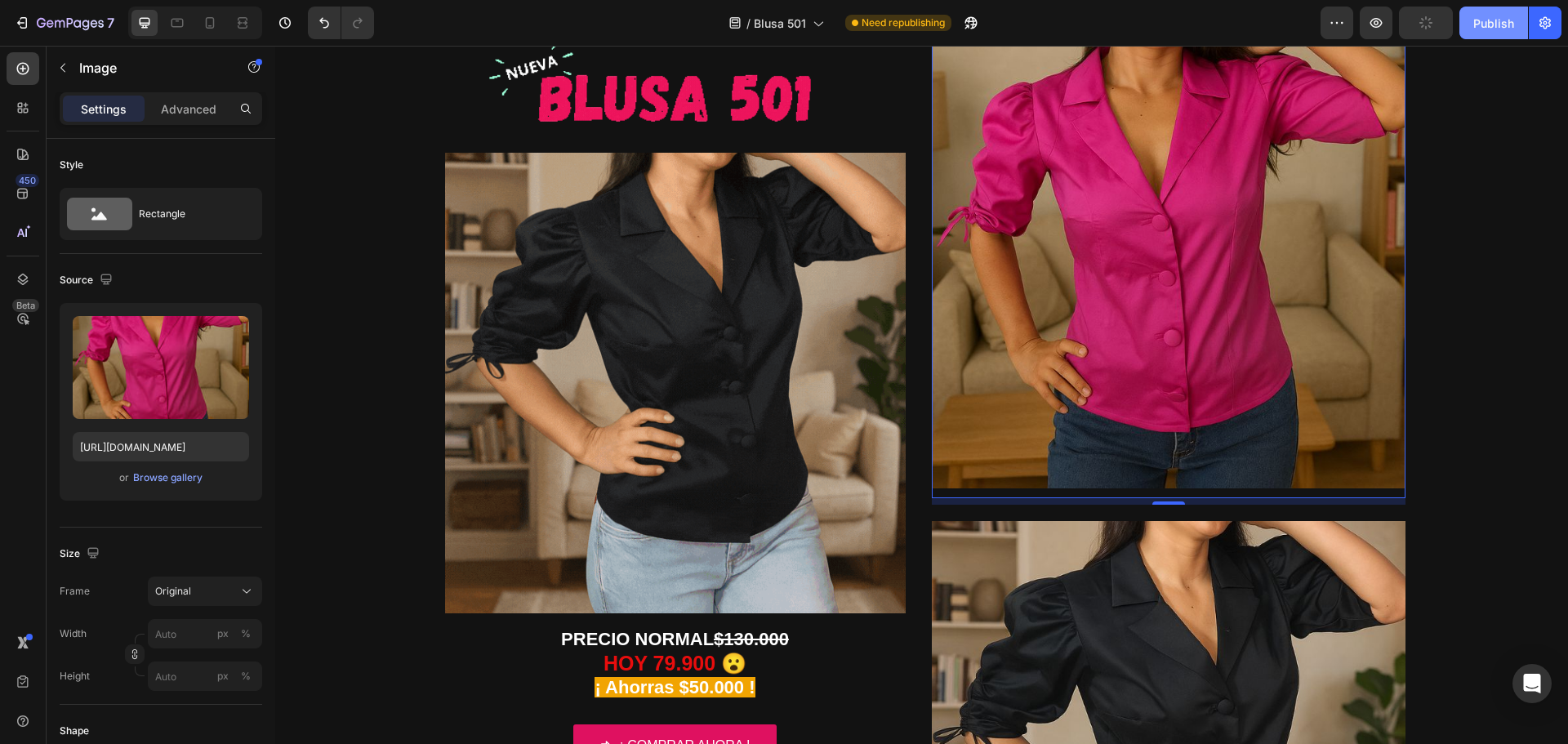
click at [1486, 22] on div "Publish" at bounding box center [1494, 22] width 41 height 17
